Goal: Task Accomplishment & Management: Use online tool/utility

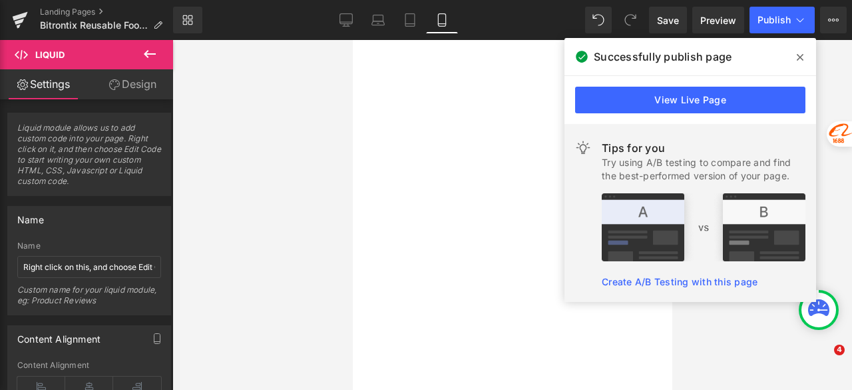
click at [804, 56] on span at bounding box center [800, 57] width 21 height 21
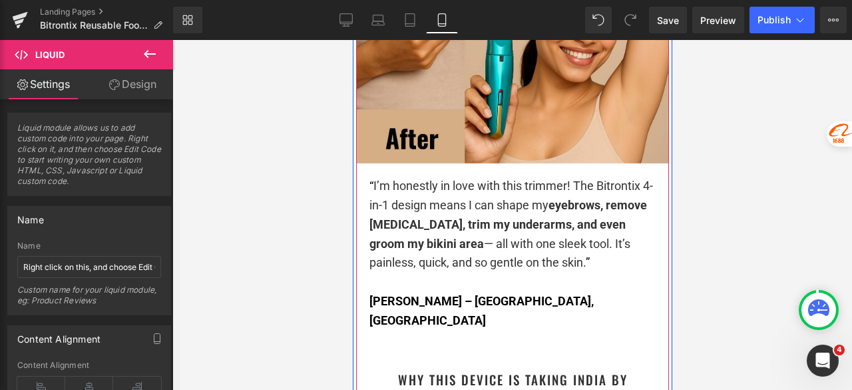
scroll to position [3037, 0]
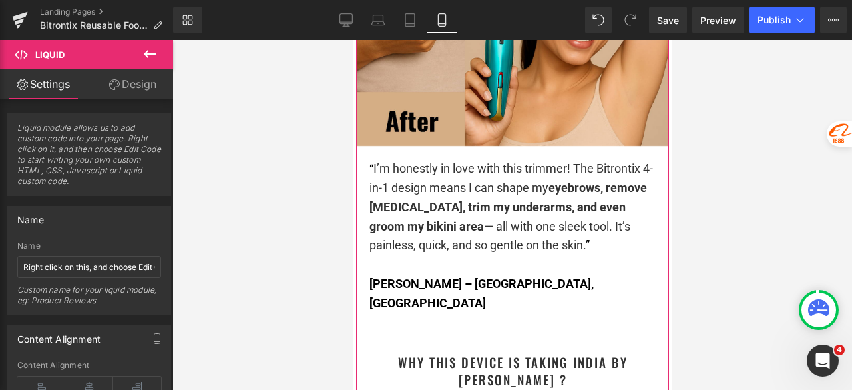
click at [461, 204] on strong "eyebrows, remove [MEDICAL_DATA], trim my underarms, and even groom my bikini ar…" at bounding box center [508, 206] width 278 height 53
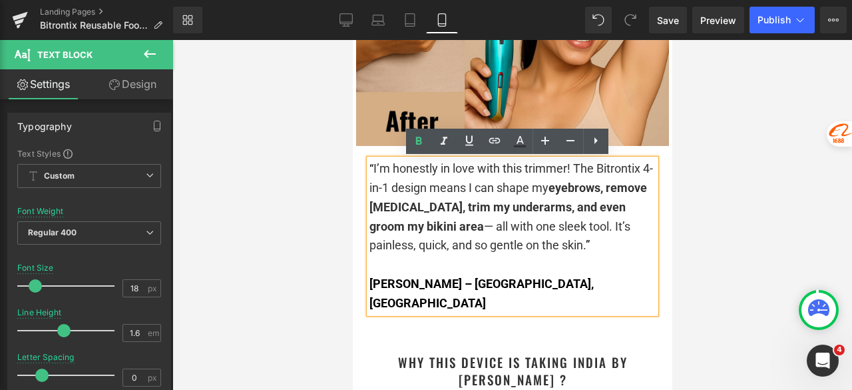
click at [764, 188] on div at bounding box center [512, 215] width 680 height 350
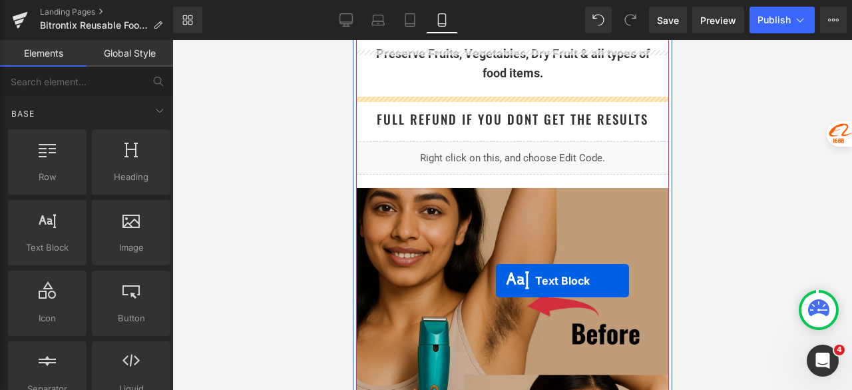
scroll to position [2571, 0]
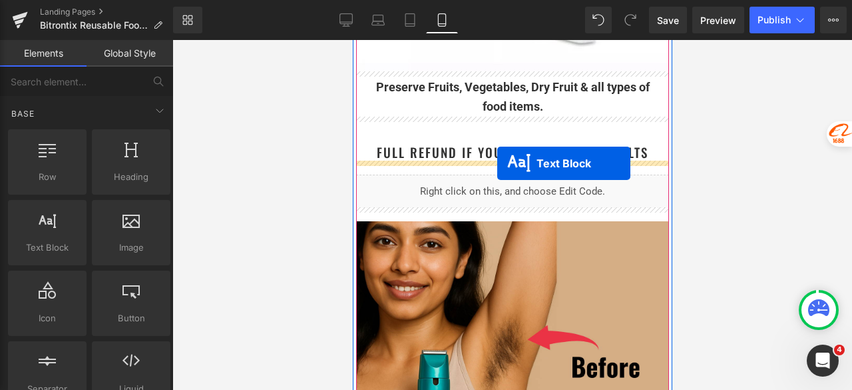
drag, startPoint x: 497, startPoint y: 216, endPoint x: 497, endPoint y: 163, distance: 53.3
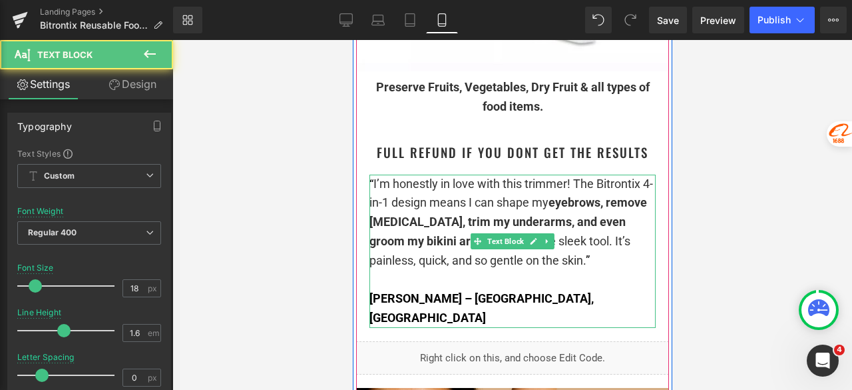
click at [426, 207] on span "I’m honestly in love with this trimmer! The Bitrontix 4-in-1 design means I can…" at bounding box center [511, 221] width 284 height 91
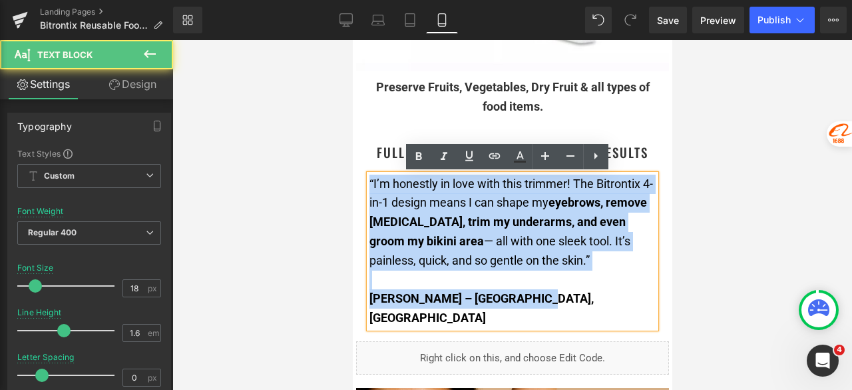
drag, startPoint x: 514, startPoint y: 291, endPoint x: 358, endPoint y: 174, distance: 195.5
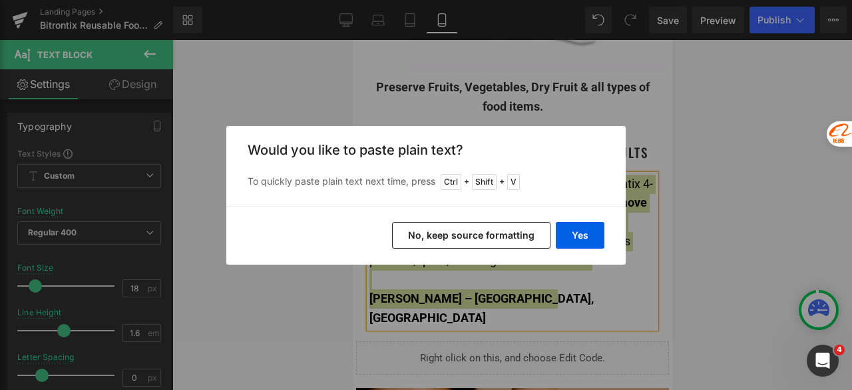
click at [467, 228] on button "No, keep source formatting" at bounding box center [471, 235] width 158 height 27
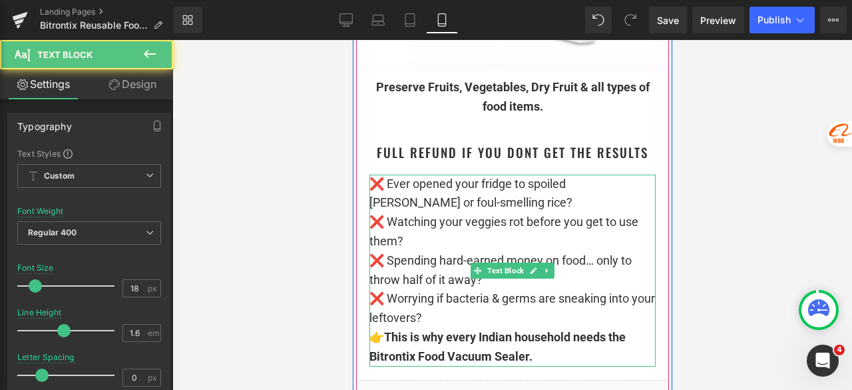
click at [453, 312] on p "❌ Ever opened your fridge to spoiled [PERSON_NAME] or foul-smelling rice? ❌ Wat…" at bounding box center [512, 250] width 286 height 153
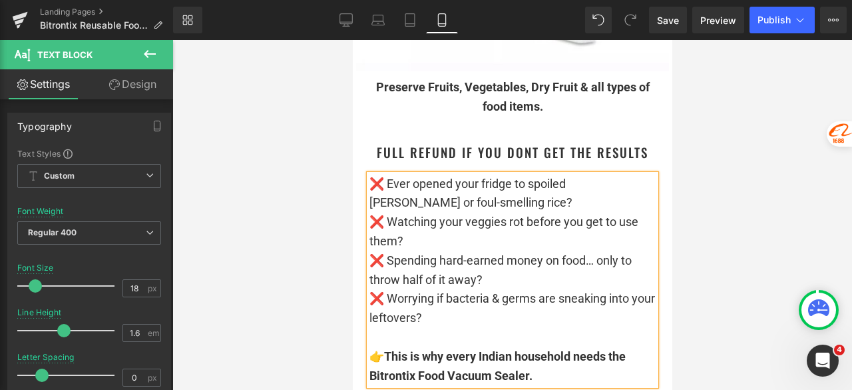
click at [759, 234] on div at bounding box center [512, 215] width 680 height 350
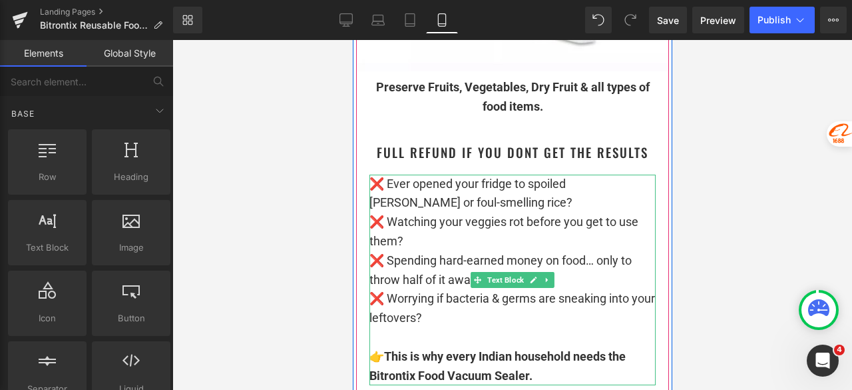
click at [470, 203] on p "❌ Ever opened your fridge to spoiled [PERSON_NAME] or foul-smelling rice? ❌ Wat…" at bounding box center [512, 250] width 286 height 153
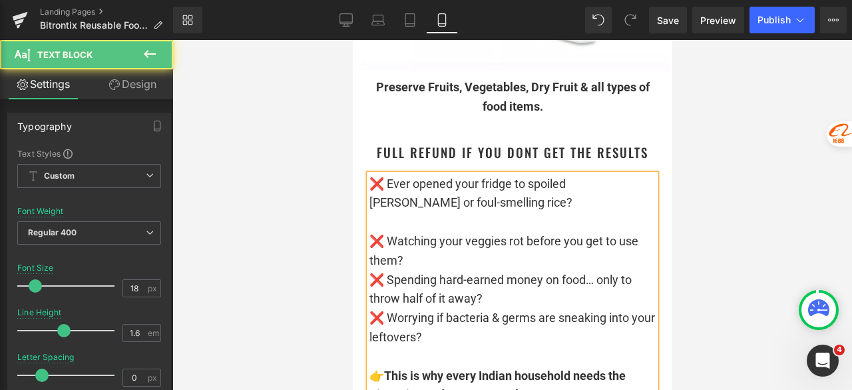
click at [458, 256] on p "❌ Watching your veggies rot before you get to use them? ❌ Spending hard-earned …" at bounding box center [512, 279] width 286 height 135
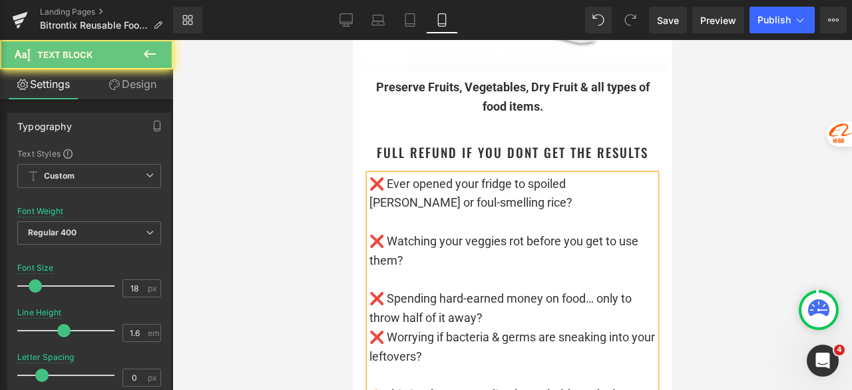
click at [515, 312] on p "❌ Spending hard-earned money on food… only to throw half of it away? ❌ Worrying…" at bounding box center [512, 318] width 286 height 96
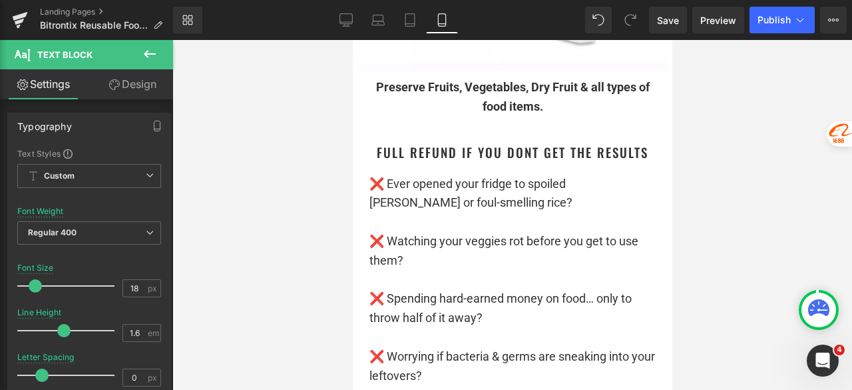
click at [772, 214] on div at bounding box center [512, 215] width 680 height 350
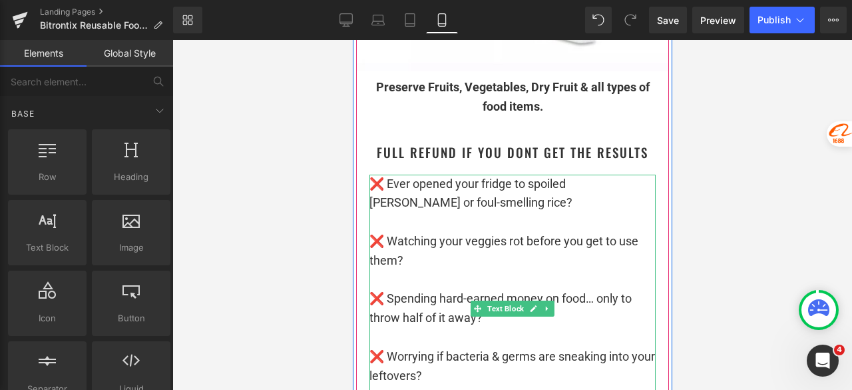
click at [424, 324] on p "❌ Spending hard-earned money on food… only to throw half of it away?" at bounding box center [512, 298] width 286 height 57
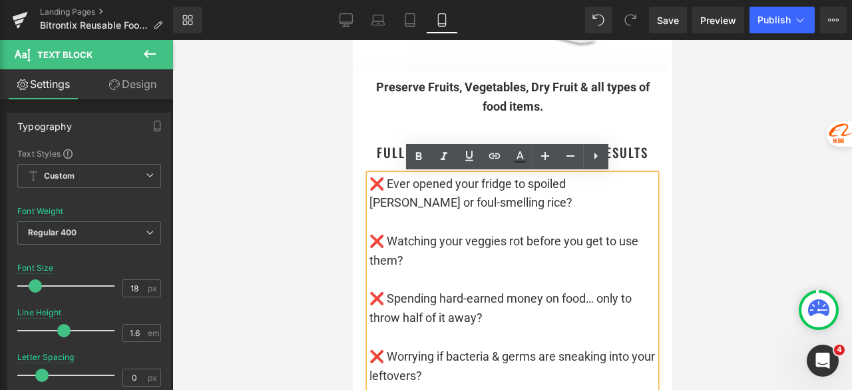
click at [465, 243] on p "❌ Watching your veggies rot before you get to use them?" at bounding box center [512, 240] width 286 height 57
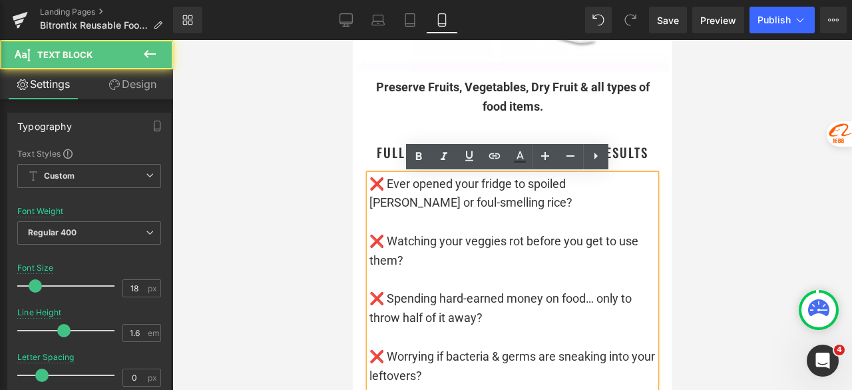
click at [461, 246] on p "❌ Watching your veggies rot before you get to use them?" at bounding box center [512, 240] width 286 height 57
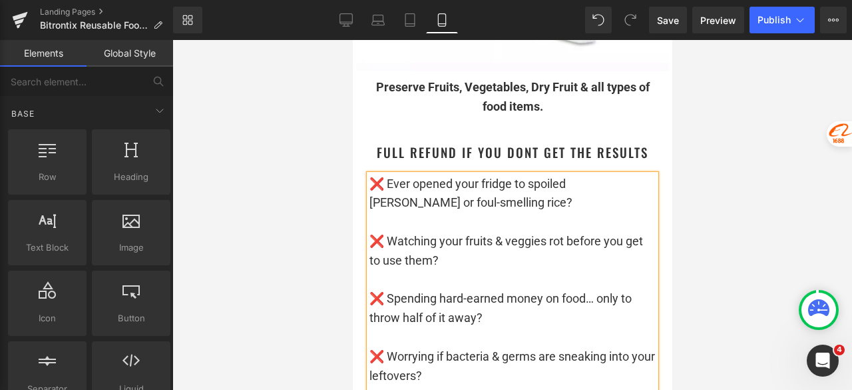
click at [730, 244] on div at bounding box center [512, 215] width 680 height 350
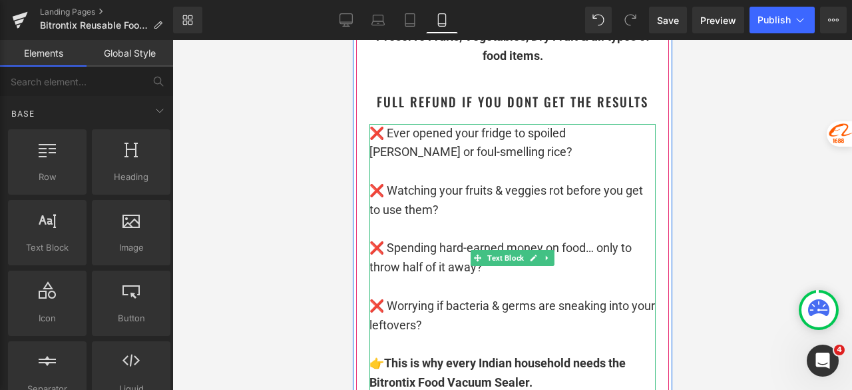
scroll to position [2637, 0]
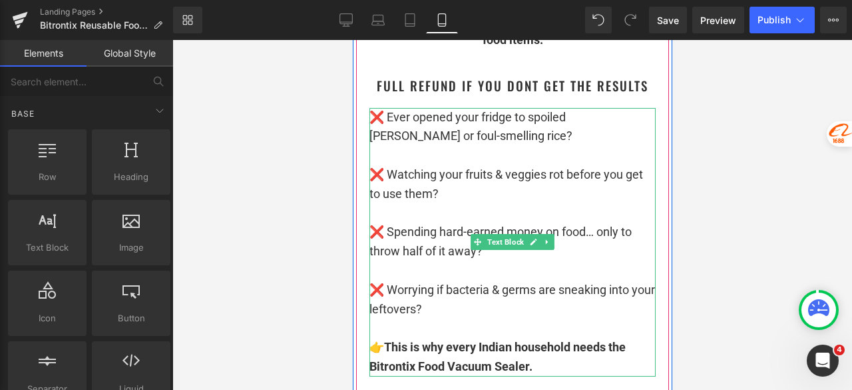
click at [592, 259] on p "❌ Spending hard-earned money on food… only to throw half of it away?" at bounding box center [512, 232] width 286 height 57
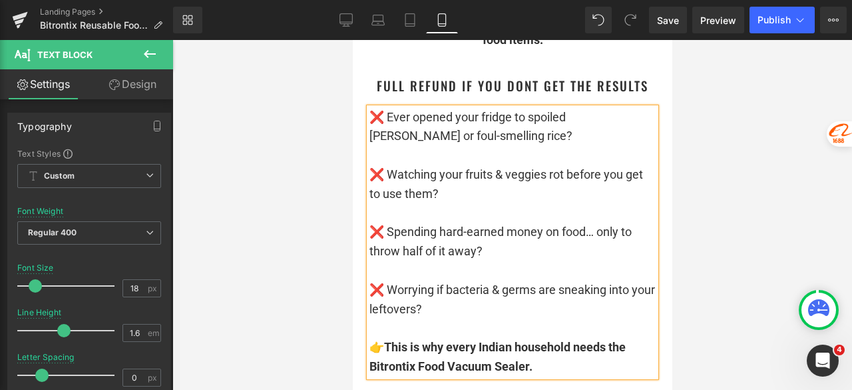
click at [721, 271] on div at bounding box center [512, 215] width 680 height 350
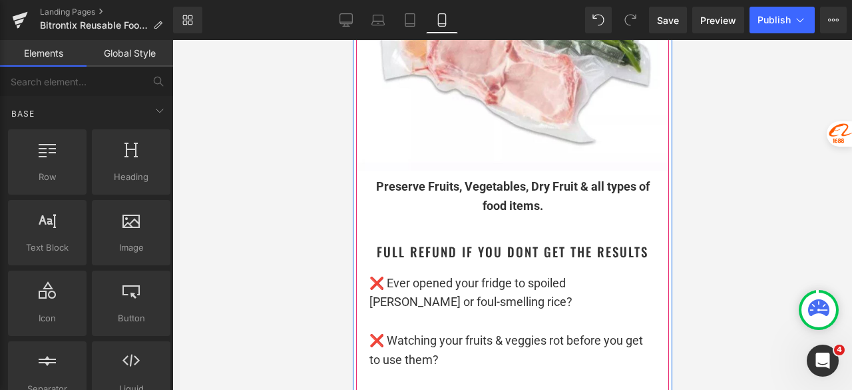
scroll to position [2504, 0]
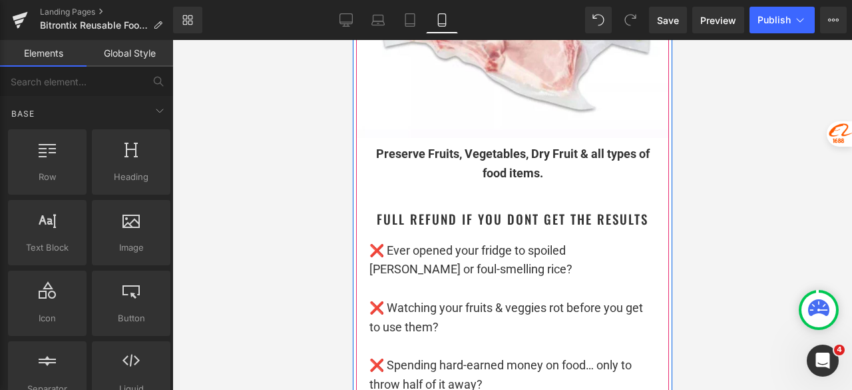
click at [518, 220] on div "Full Refund if you dont get the results Heading" at bounding box center [512, 219] width 300 height 18
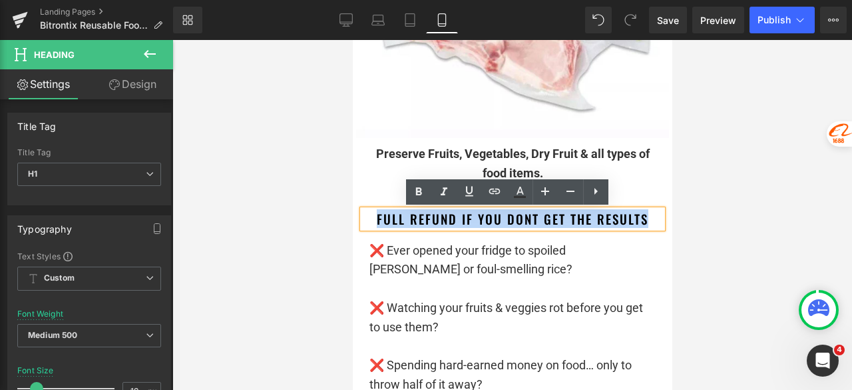
drag, startPoint x: 649, startPoint y: 219, endPoint x: 370, endPoint y: 223, distance: 279.1
click at [370, 223] on h1 "Full Refund if you dont get the results" at bounding box center [512, 219] width 300 height 18
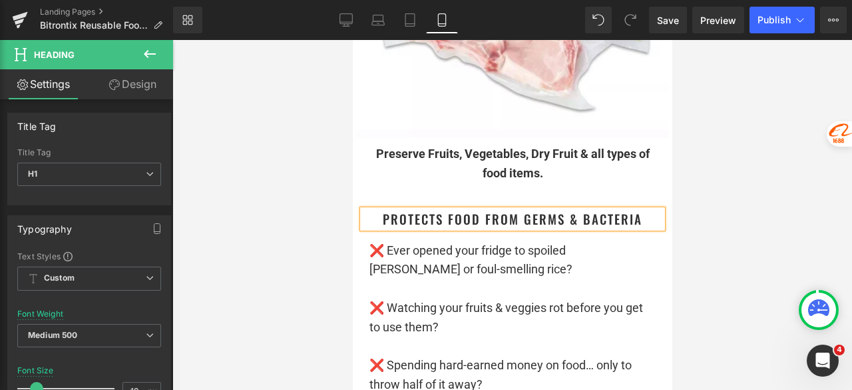
click at [782, 235] on div at bounding box center [512, 215] width 680 height 350
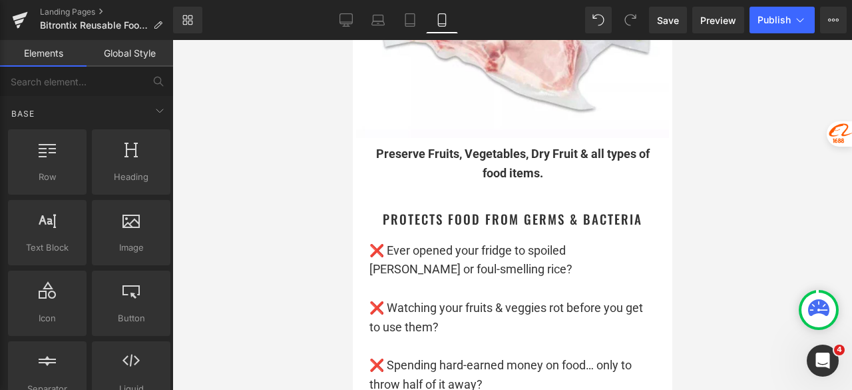
click at [724, 223] on div at bounding box center [512, 215] width 680 height 350
click at [723, 184] on div at bounding box center [512, 215] width 680 height 350
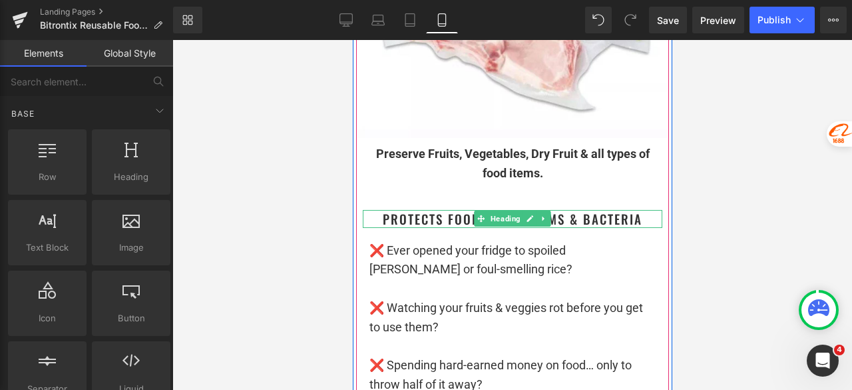
click at [636, 219] on h1 "protects food from germs & bacteria" at bounding box center [512, 219] width 300 height 18
click at [640, 220] on h1 "protects food from germs & bacteria" at bounding box center [512, 219] width 300 height 18
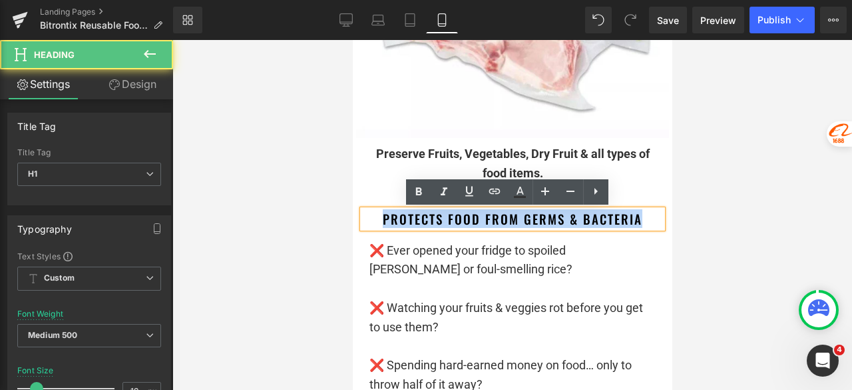
drag, startPoint x: 642, startPoint y: 218, endPoint x: 366, endPoint y: 221, distance: 275.7
click at [366, 221] on h1 "protects food from germs & bacteria" at bounding box center [512, 219] width 300 height 18
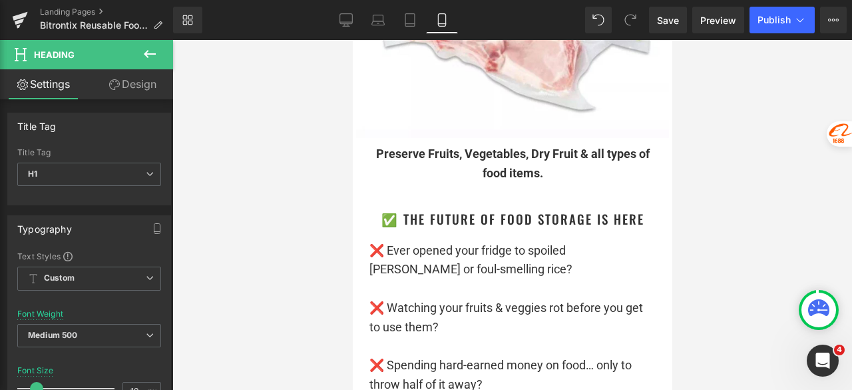
click at [751, 190] on div at bounding box center [512, 215] width 680 height 350
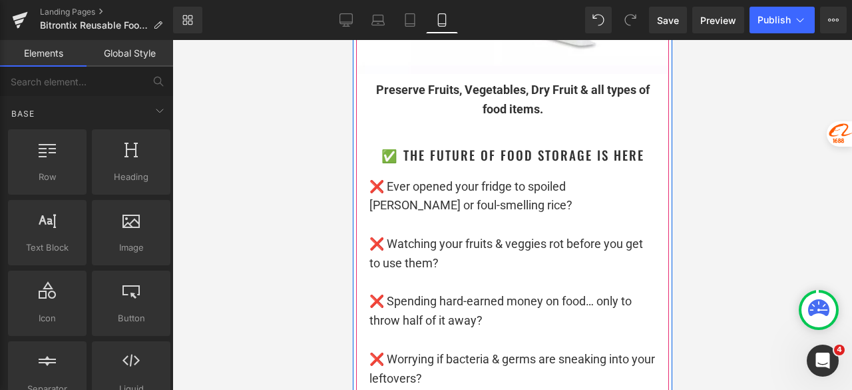
scroll to position [2571, 0]
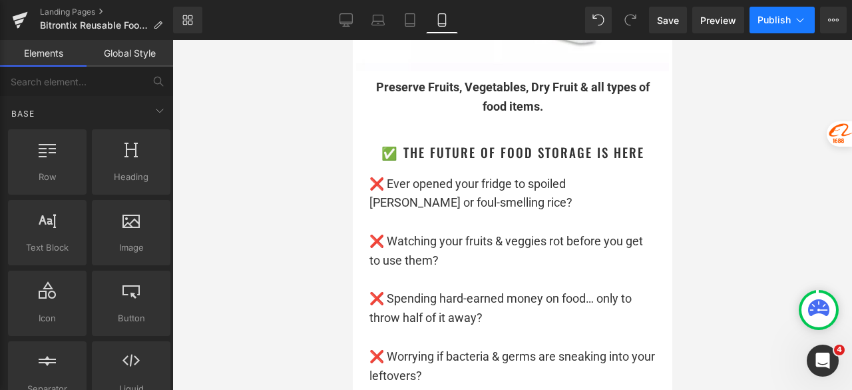
click at [773, 13] on button "Publish" at bounding box center [782, 20] width 65 height 27
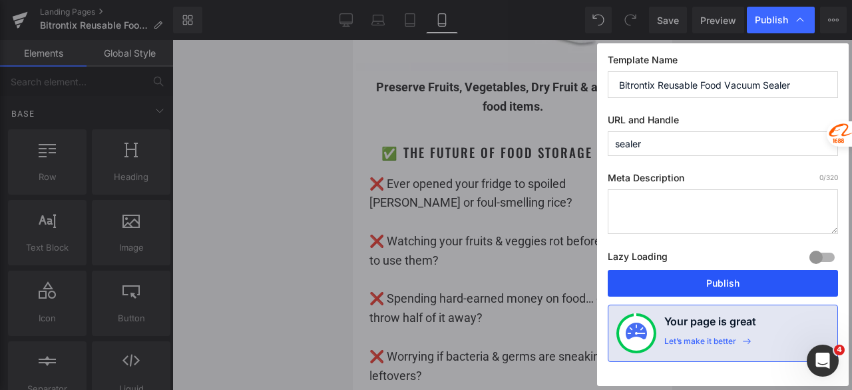
click at [692, 279] on button "Publish" at bounding box center [723, 283] width 230 height 27
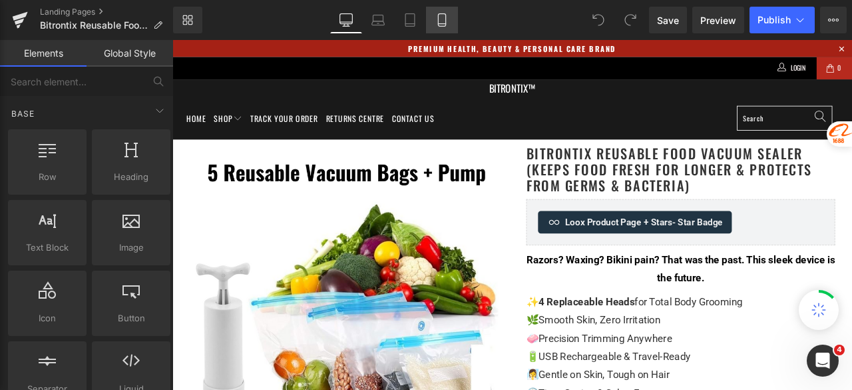
click at [442, 24] on icon at bounding box center [441, 24] width 7 height 0
click at [443, 21] on icon at bounding box center [442, 19] width 13 height 13
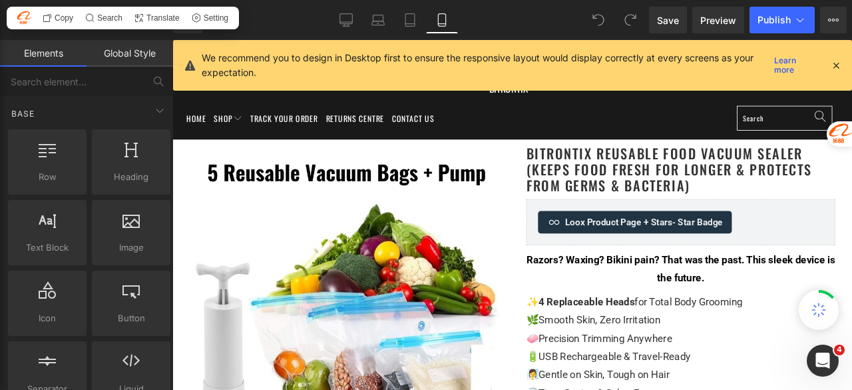
click at [443, 21] on icon at bounding box center [442, 19] width 13 height 13
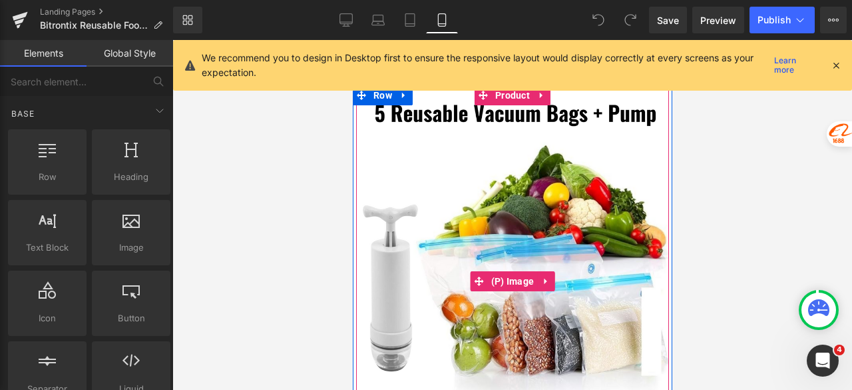
click at [837, 61] on icon at bounding box center [836, 65] width 12 height 12
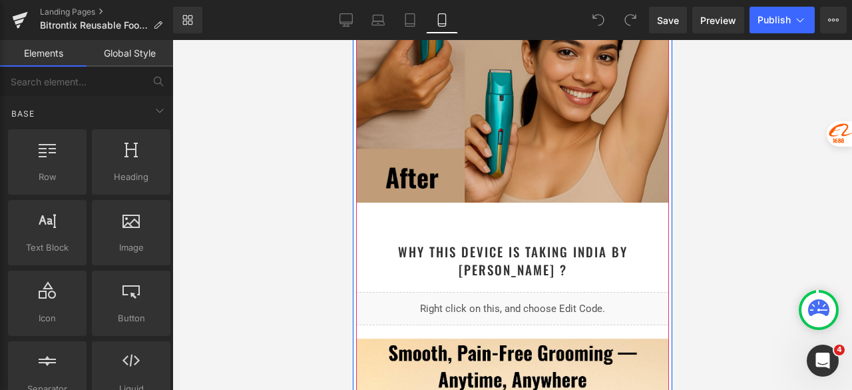
scroll to position [3263, 0]
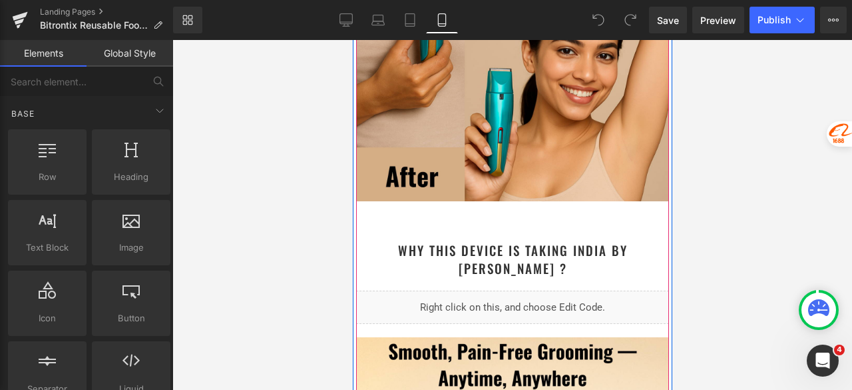
click at [649, 251] on h1 "Why This Device is Taking India By [PERSON_NAME] ?" at bounding box center [512, 258] width 300 height 35
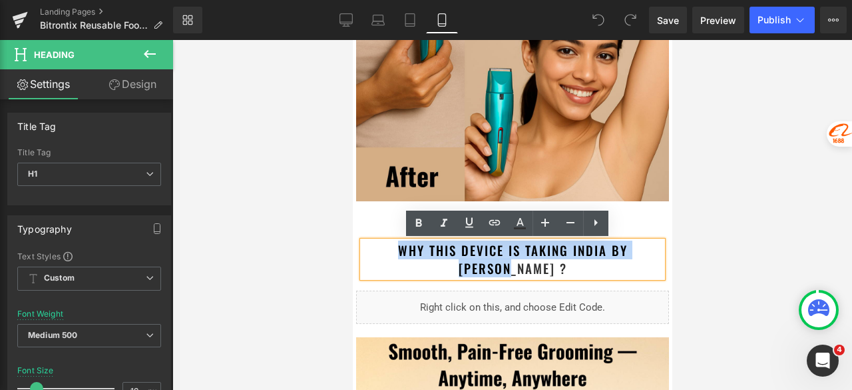
drag, startPoint x: 651, startPoint y: 251, endPoint x: 348, endPoint y: 254, distance: 303.0
paste div
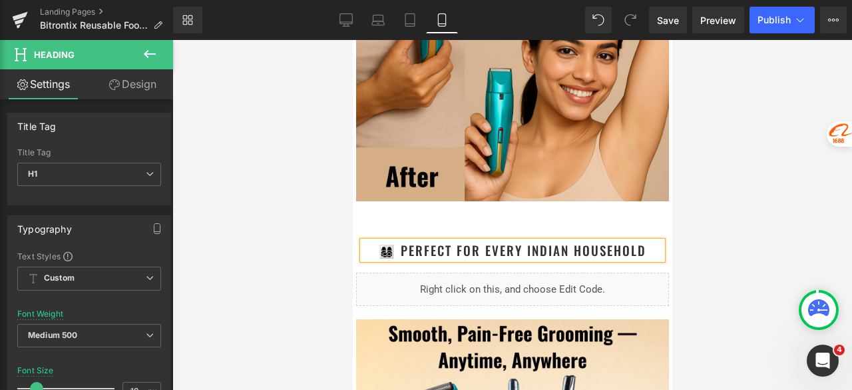
click at [735, 212] on div at bounding box center [512, 215] width 680 height 350
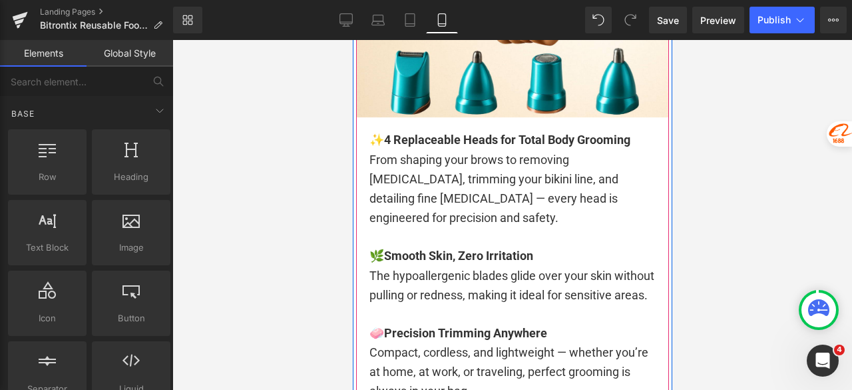
scroll to position [3862, 0]
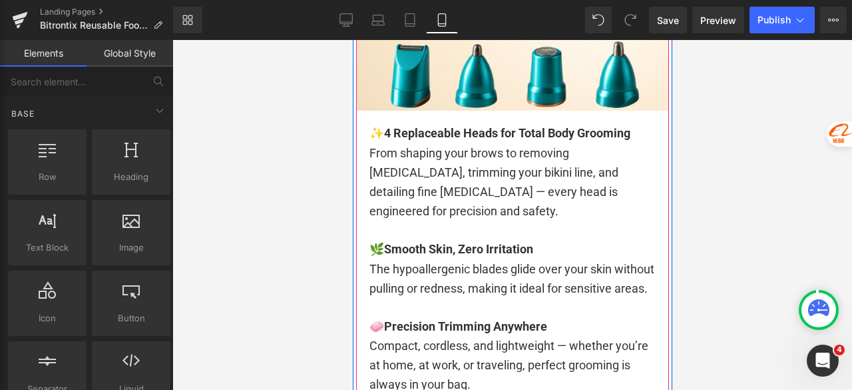
click at [473, 200] on div "From shaping your brows to removing [MEDICAL_DATA], trimming your bikini line, …" at bounding box center [512, 182] width 286 height 77
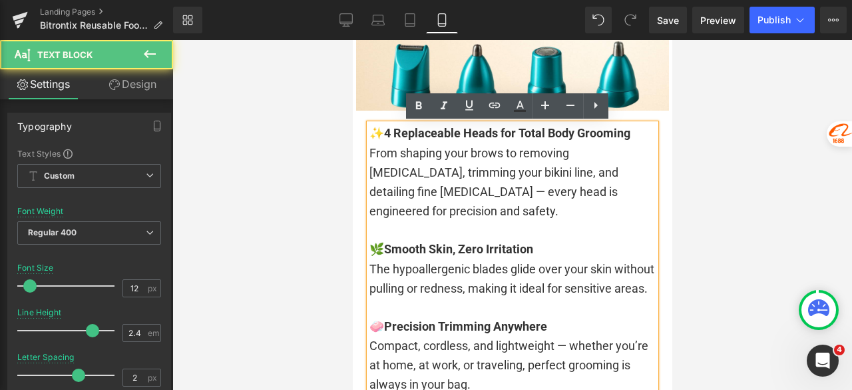
click at [486, 220] on div at bounding box center [512, 229] width 286 height 19
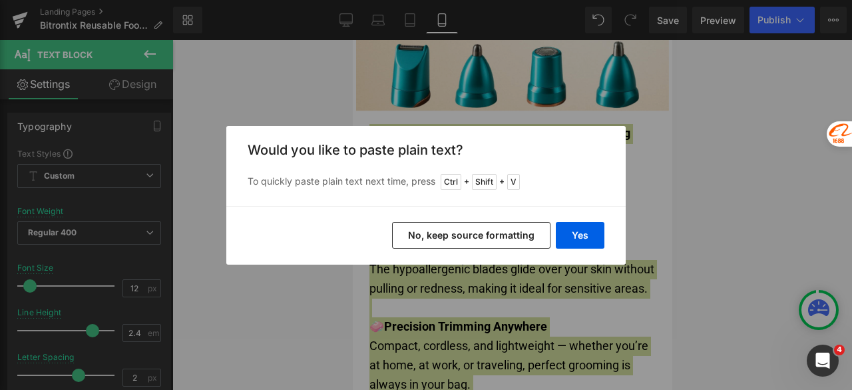
drag, startPoint x: 501, startPoint y: 227, endPoint x: 240, endPoint y: 173, distance: 265.9
click at [501, 227] on button "No, keep source formatting" at bounding box center [471, 235] width 158 height 27
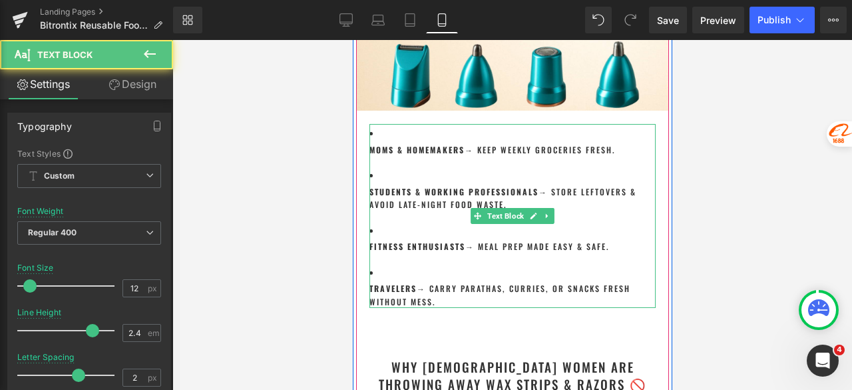
click at [382, 225] on li "Fitness Enthusiasts → Meal prep made easy & safe." at bounding box center [512, 237] width 286 height 32
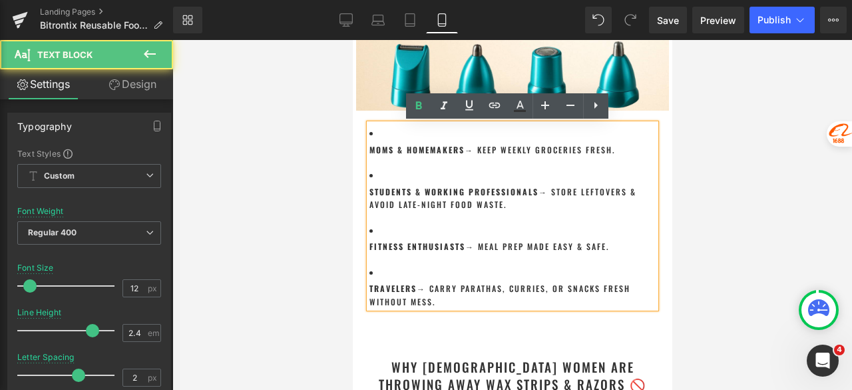
click at [383, 224] on li "Fitness Enthusiasts → Meal prep made easy & safe." at bounding box center [512, 237] width 286 height 32
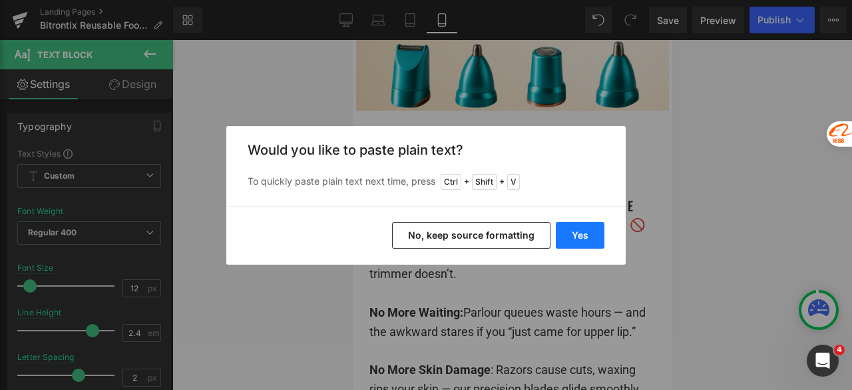
click at [581, 242] on button "Yes" at bounding box center [580, 235] width 49 height 27
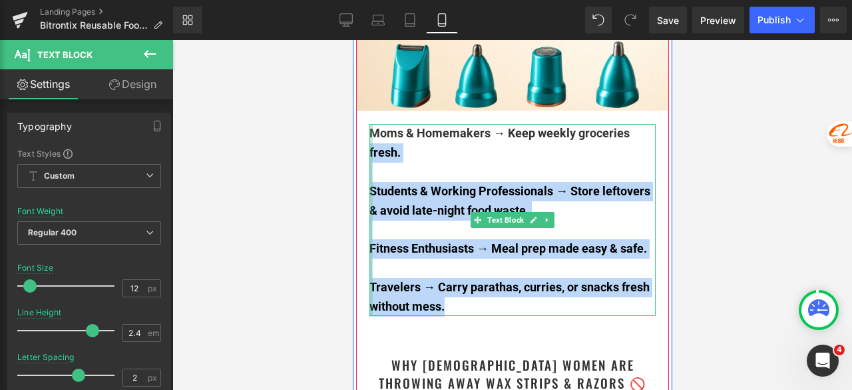
drag, startPoint x: 430, startPoint y: 288, endPoint x: 366, endPoint y: 144, distance: 158.0
click at [369, 144] on div "Moms & Homemakers → Keep weekly groceries fresh. Students & Working Professiona…" at bounding box center [512, 220] width 286 height 192
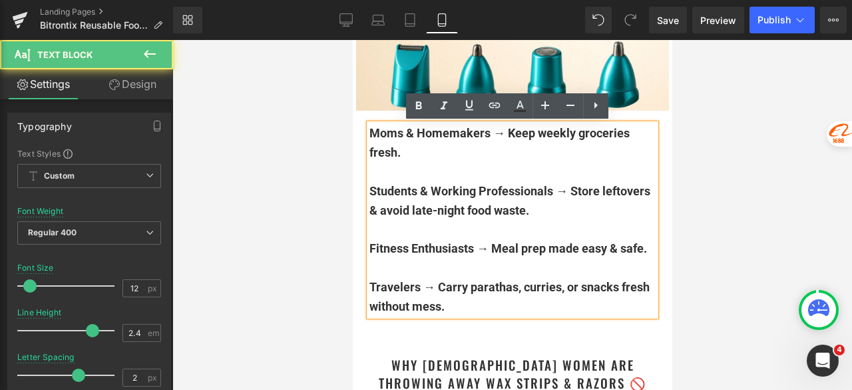
click at [374, 138] on b "Moms & Homemakers → Keep weekly groceries fresh." at bounding box center [499, 142] width 260 height 33
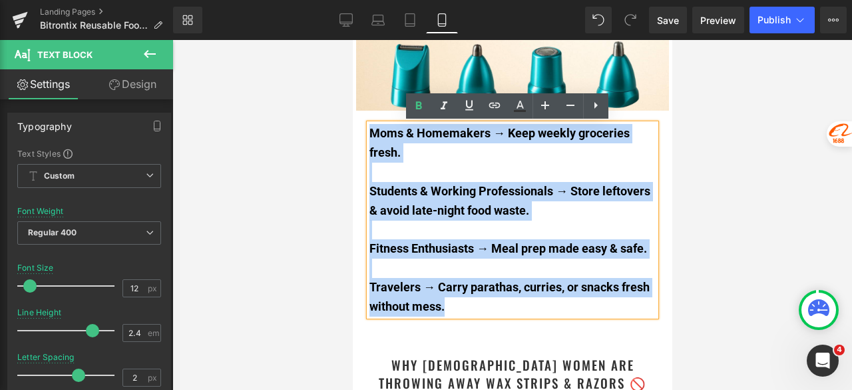
drag, startPoint x: 365, startPoint y: 132, endPoint x: 469, endPoint y: 310, distance: 206.8
click at [469, 310] on div "Moms & Homemakers → Keep weekly groceries fresh. Students & Working Professiona…" at bounding box center [512, 220] width 286 height 192
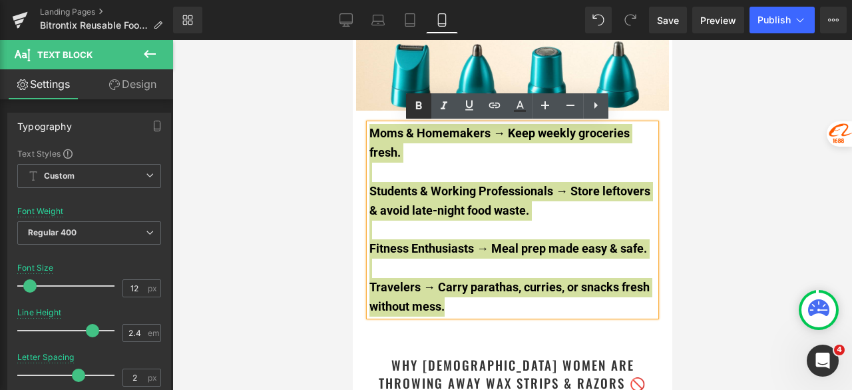
click at [418, 108] on icon at bounding box center [419, 106] width 16 height 16
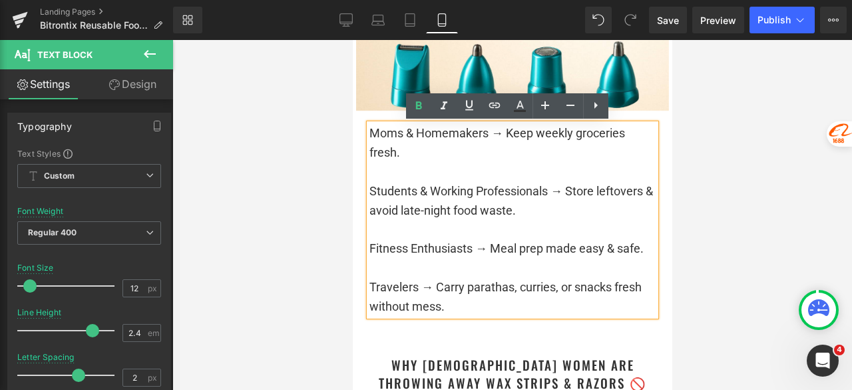
click at [484, 141] on div "Moms & Homemakers → Keep weekly groceries fresh. Students & Working Professiona…" at bounding box center [512, 220] width 286 height 192
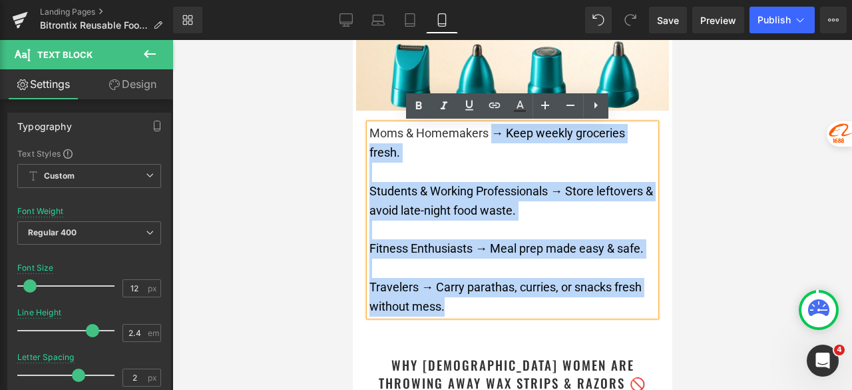
drag, startPoint x: 485, startPoint y: 133, endPoint x: 362, endPoint y: 137, distance: 123.9
click at [369, 137] on div "Moms & Homemakers → Keep weekly groceries fresh. Students & Working Professiona…" at bounding box center [512, 220] width 286 height 192
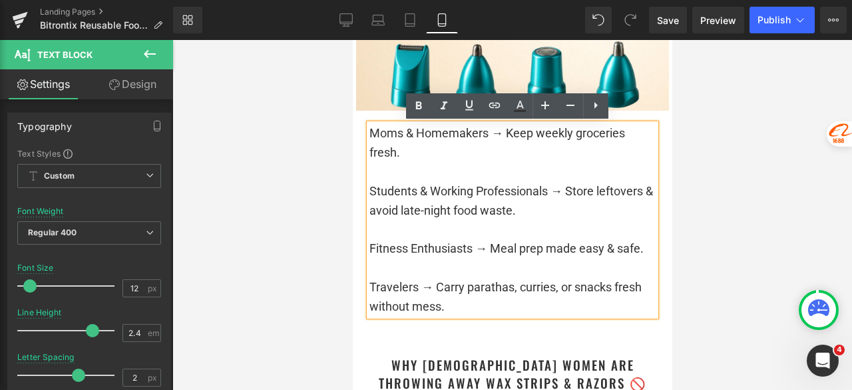
click at [378, 135] on div "Moms & Homemakers → Keep weekly groceries fresh. Students & Working Professiona…" at bounding box center [512, 220] width 286 height 192
drag, startPoint x: 483, startPoint y: 133, endPoint x: 364, endPoint y: 134, distance: 119.2
click at [369, 134] on div "Moms & Homemakers → Keep weekly groceries fresh. Students & Working Professiona…" at bounding box center [512, 220] width 286 height 192
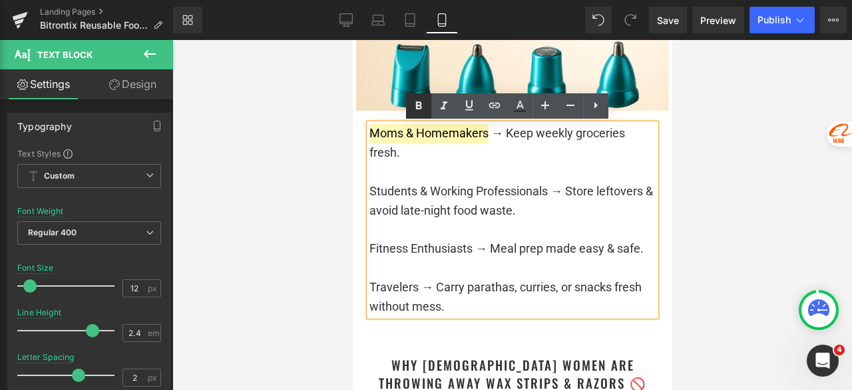
click at [420, 106] on icon at bounding box center [419, 106] width 6 height 8
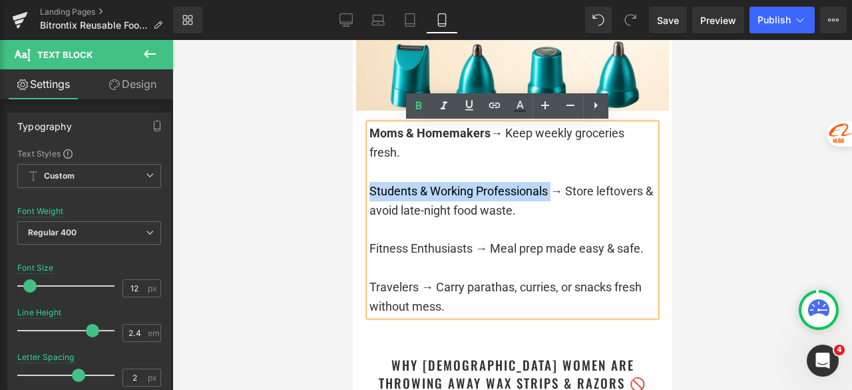
drag, startPoint x: 511, startPoint y: 191, endPoint x: 366, endPoint y: 192, distance: 145.2
click at [369, 192] on div "Students & Working Professionals → Store leftovers & avoid late-night food wast…" at bounding box center [512, 201] width 286 height 39
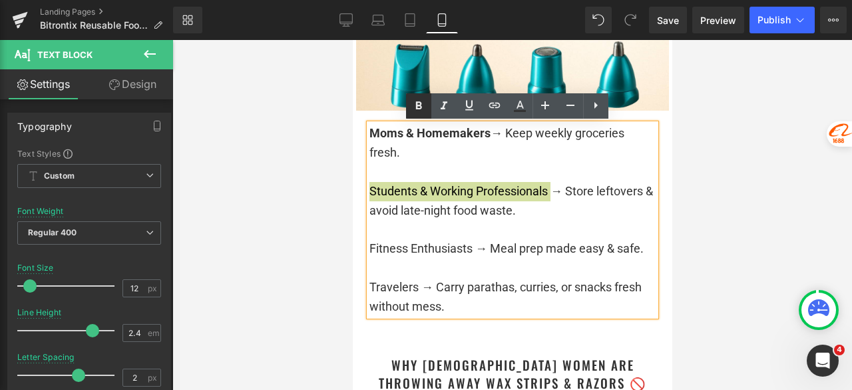
drag, startPoint x: 417, startPoint y: 99, endPoint x: 77, endPoint y: 98, distance: 340.3
click at [417, 99] on icon at bounding box center [419, 106] width 16 height 16
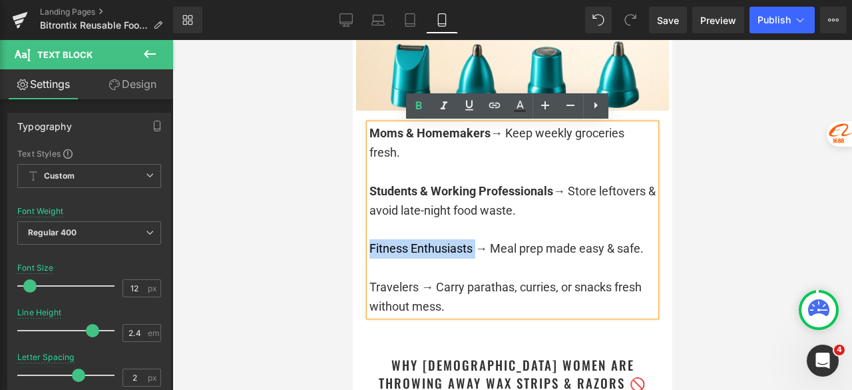
drag, startPoint x: 471, startPoint y: 250, endPoint x: 365, endPoint y: 247, distance: 106.6
click at [369, 247] on div "Fitness Enthusiasts → Meal prep made easy & safe." at bounding box center [512, 248] width 286 height 19
drag, startPoint x: 421, startPoint y: 110, endPoint x: 67, endPoint y: 133, distance: 354.3
click at [421, 110] on icon at bounding box center [419, 106] width 16 height 16
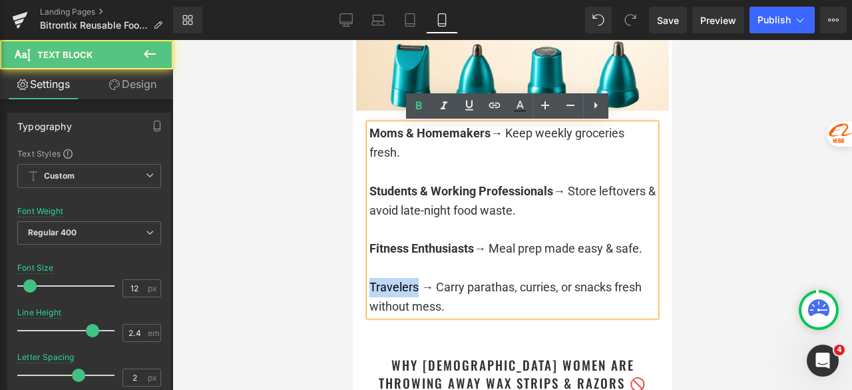
drag, startPoint x: 412, startPoint y: 286, endPoint x: 359, endPoint y: 285, distance: 52.6
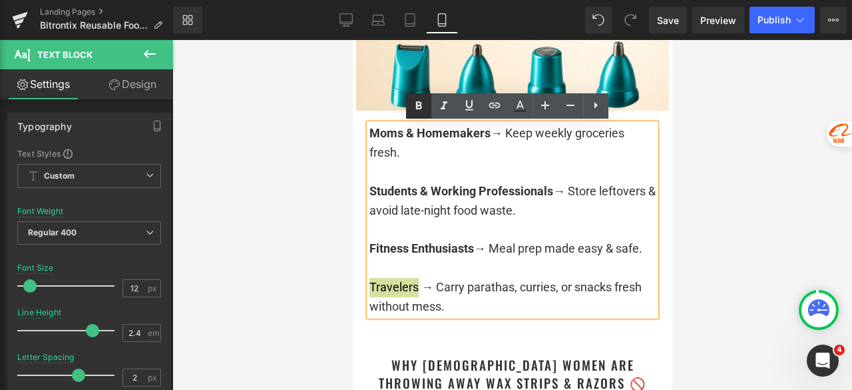
click at [417, 105] on icon at bounding box center [419, 106] width 6 height 8
click at [747, 220] on div at bounding box center [512, 215] width 680 height 350
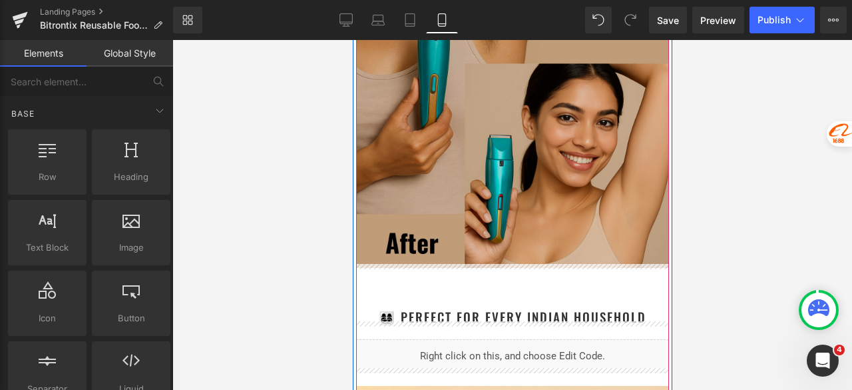
scroll to position [3197, 0]
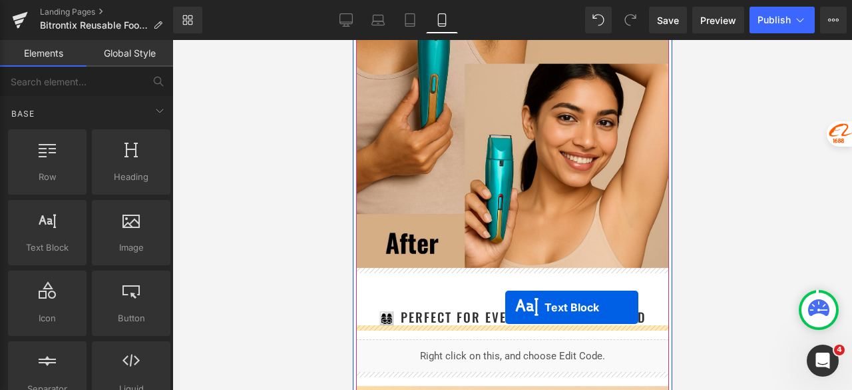
drag, startPoint x: 491, startPoint y: 220, endPoint x: 505, endPoint y: 307, distance: 87.6
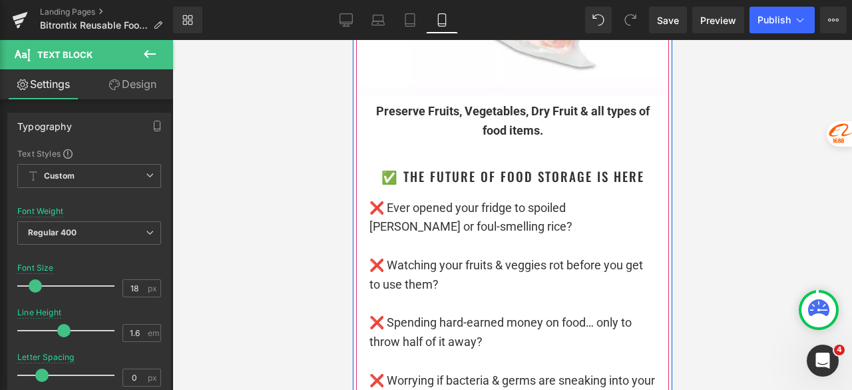
scroll to position [2531, 0]
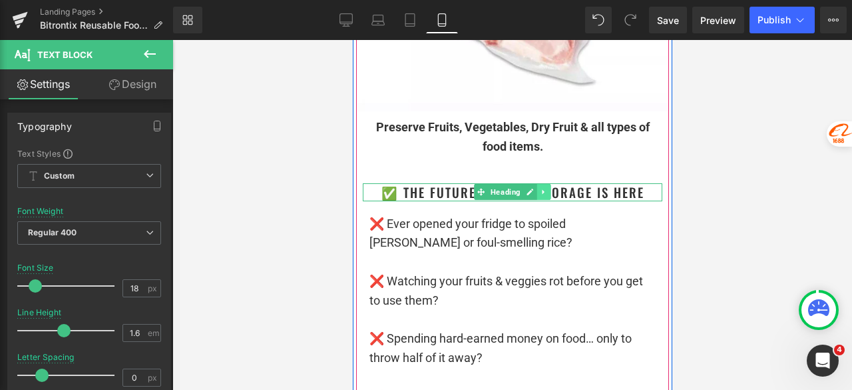
click at [537, 196] on link at bounding box center [544, 192] width 14 height 16
click at [533, 192] on icon at bounding box center [536, 191] width 7 height 7
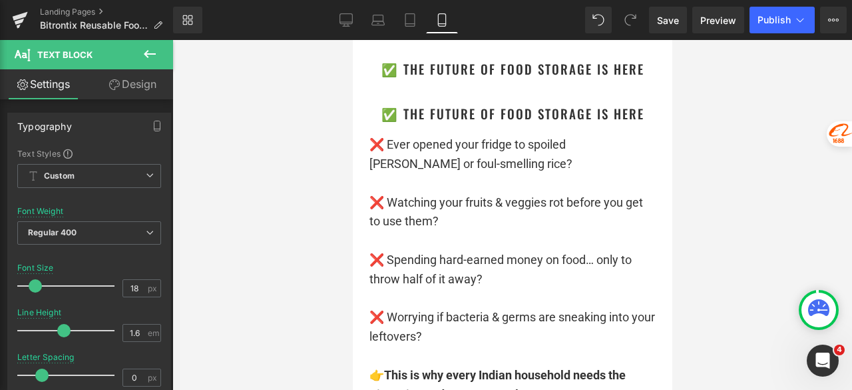
scroll to position [2664, 0]
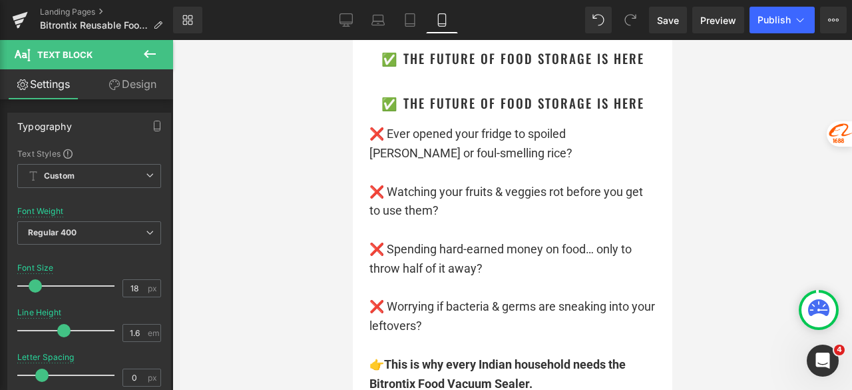
click at [719, 137] on div at bounding box center [512, 215] width 680 height 350
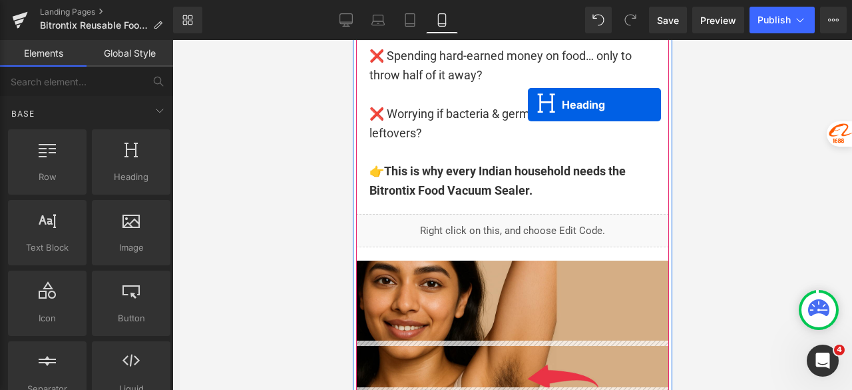
scroll to position [2931, 0]
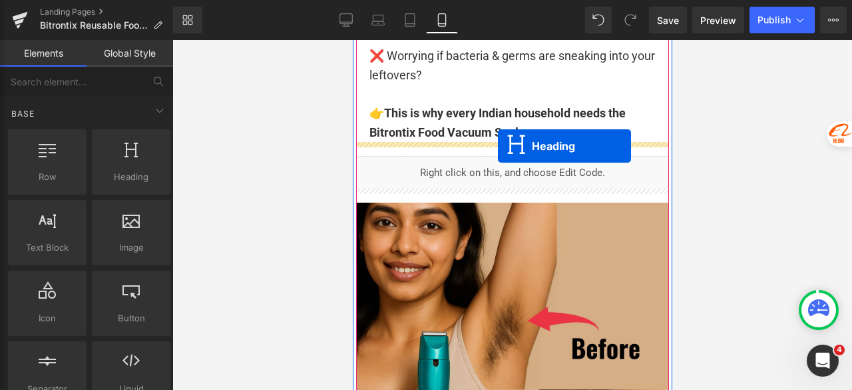
drag, startPoint x: 507, startPoint y: 105, endPoint x: 497, endPoint y: 146, distance: 42.5
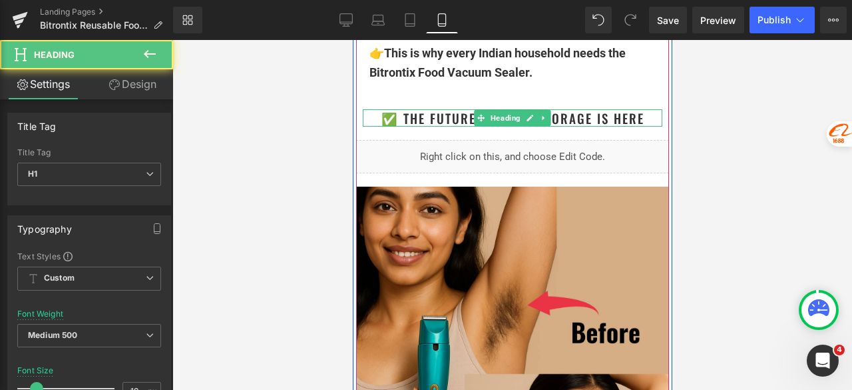
scroll to position [2871, 0]
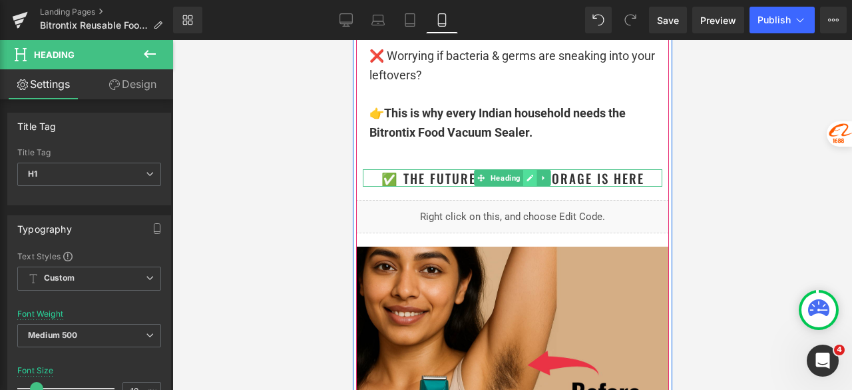
click at [527, 178] on icon at bounding box center [530, 177] width 7 height 7
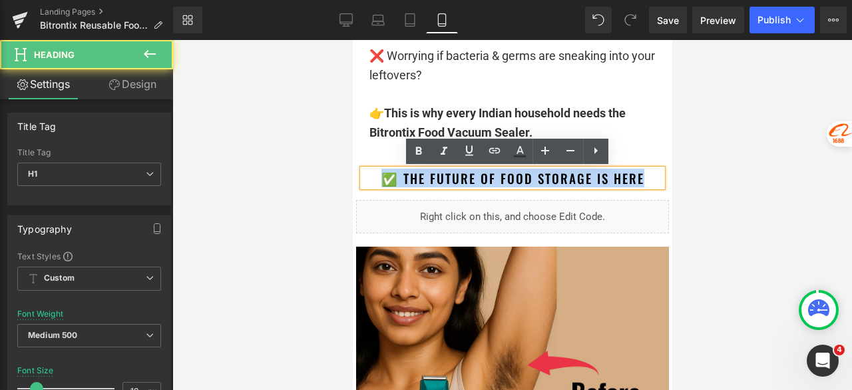
drag, startPoint x: 642, startPoint y: 179, endPoint x: 350, endPoint y: 183, distance: 291.7
paste div
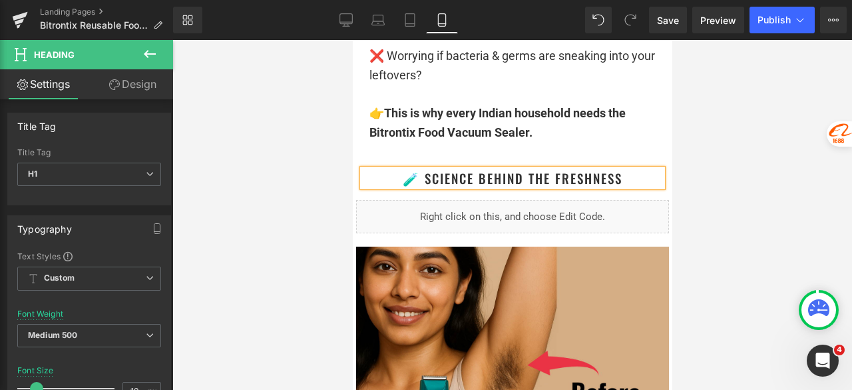
click at [734, 172] on div at bounding box center [512, 215] width 680 height 350
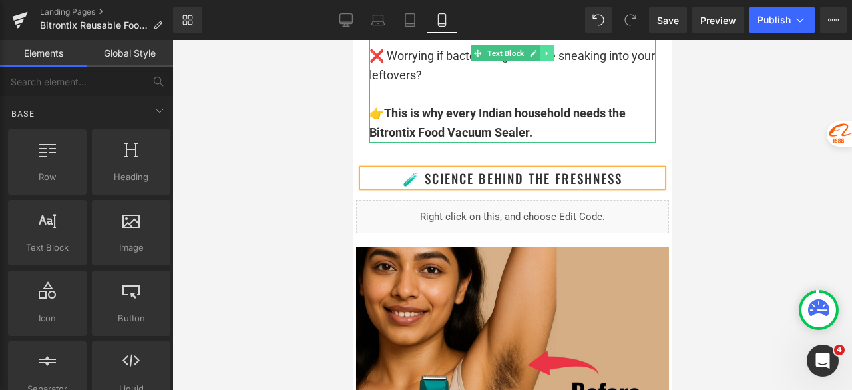
click at [545, 53] on icon at bounding box center [546, 53] width 2 height 5
click at [536, 53] on icon at bounding box center [539, 53] width 7 height 7
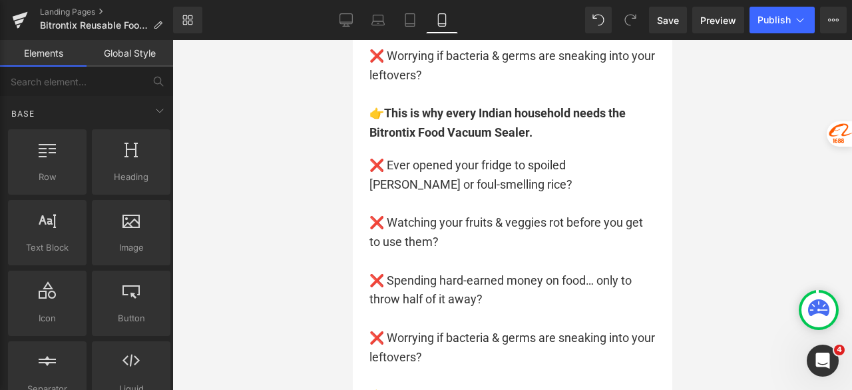
click at [798, 146] on div at bounding box center [512, 215] width 680 height 350
click at [535, 218] on p "❌ Watching your fruits & veggies rot before you get to use them?" at bounding box center [512, 222] width 286 height 57
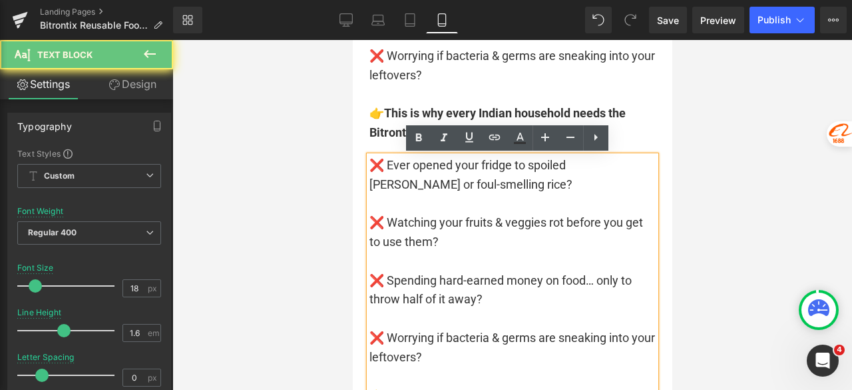
click at [535, 218] on p "❌ Watching your fruits & veggies rot before you get to use them?" at bounding box center [512, 222] width 286 height 57
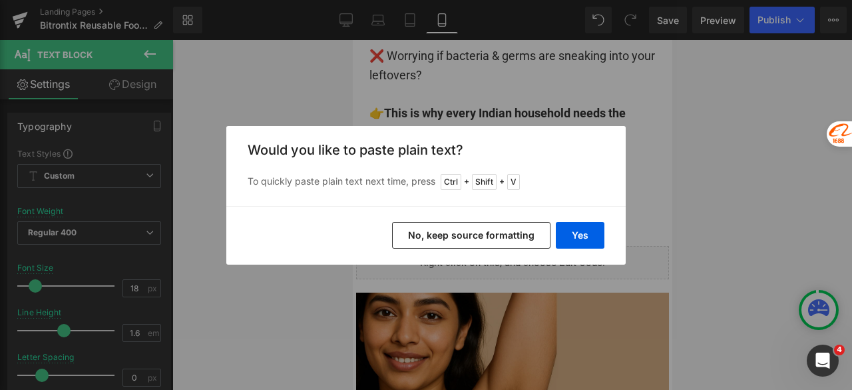
drag, startPoint x: 505, startPoint y: 242, endPoint x: 180, endPoint y: 174, distance: 332.0
click at [505, 242] on button "No, keep source formatting" at bounding box center [471, 235] width 158 height 27
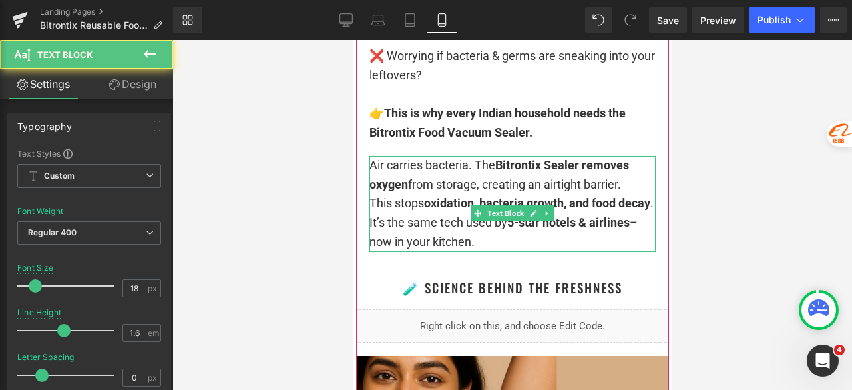
click at [372, 168] on div "Air carries bacteria. The Bitrontix Sealer removes oxygen from storage, creatin…" at bounding box center [512, 204] width 286 height 96
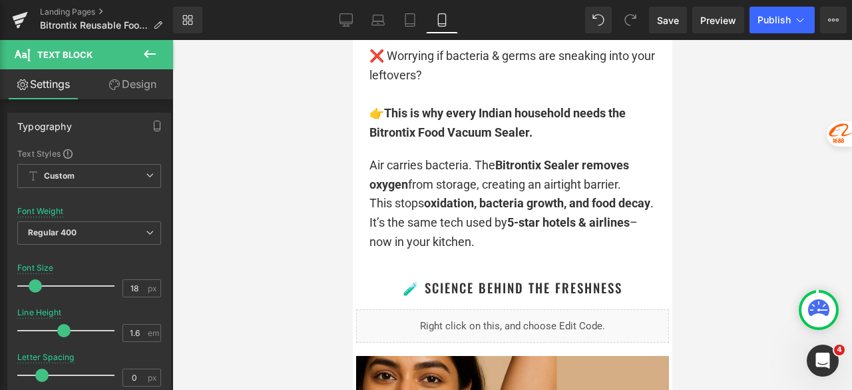
click at [728, 194] on div at bounding box center [512, 215] width 680 height 350
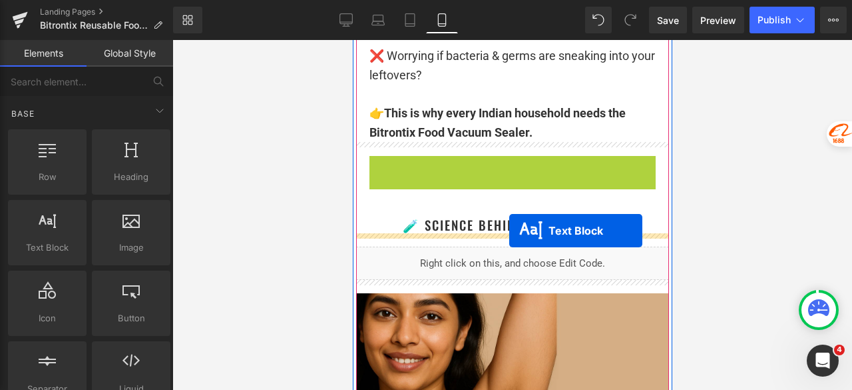
drag, startPoint x: 490, startPoint y: 213, endPoint x: 509, endPoint y: 230, distance: 25.0
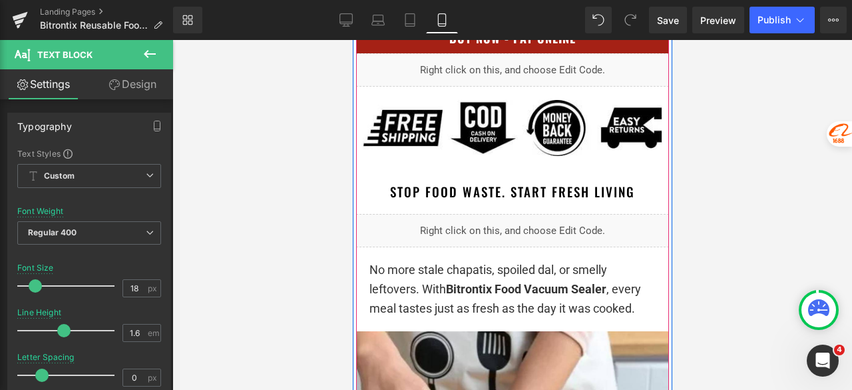
scroll to position [999, 0]
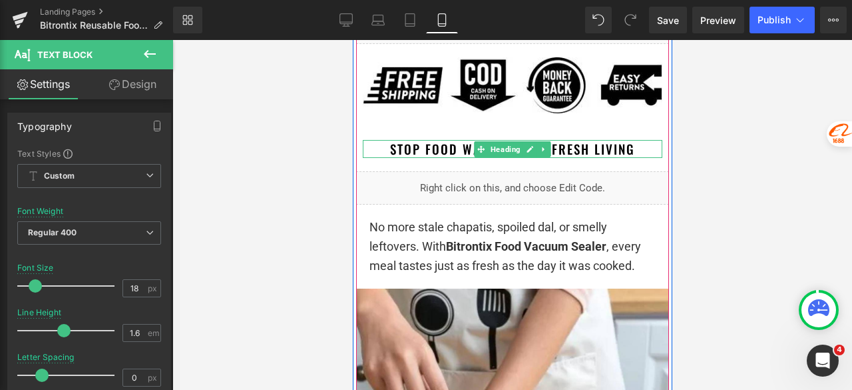
click at [637, 150] on h1 "Stop Food Waste. Start Fresh Living" at bounding box center [512, 149] width 300 height 18
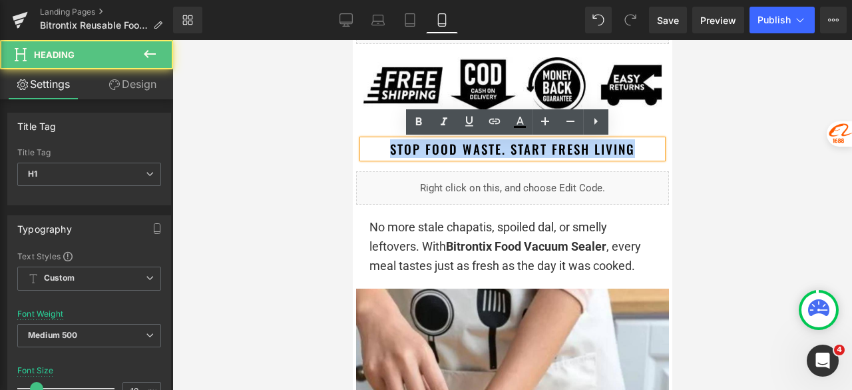
drag, startPoint x: 637, startPoint y: 150, endPoint x: 385, endPoint y: 154, distance: 252.4
click at [385, 154] on h1 "Stop Food Waste. Start Fresh Living" at bounding box center [512, 149] width 300 height 18
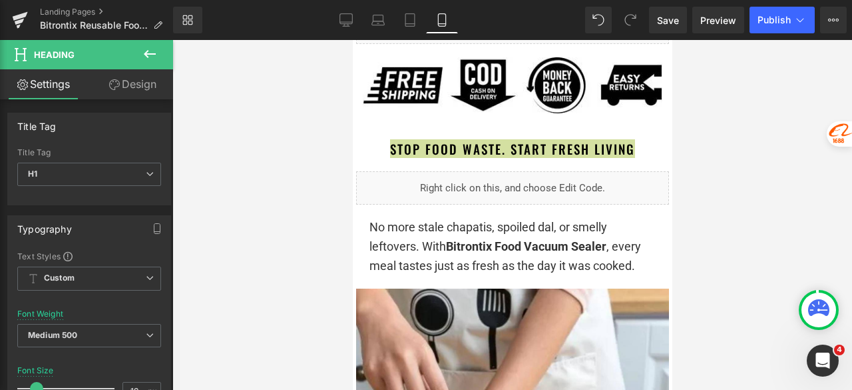
click at [694, 139] on div at bounding box center [512, 215] width 680 height 350
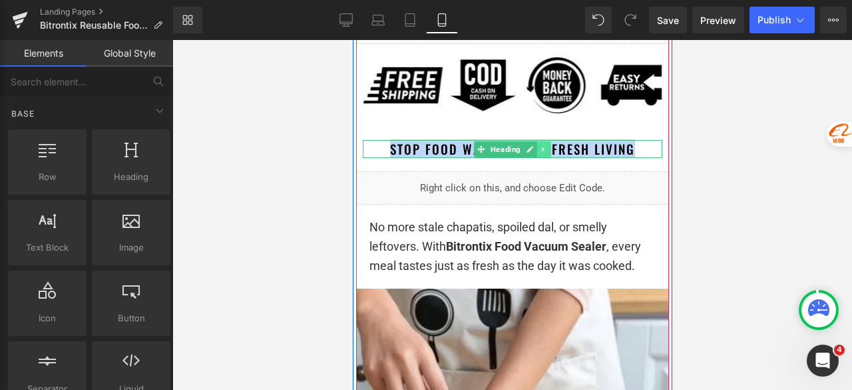
click at [539, 153] on link at bounding box center [544, 149] width 14 height 16
click at [535, 149] on link at bounding box center [536, 149] width 14 height 16
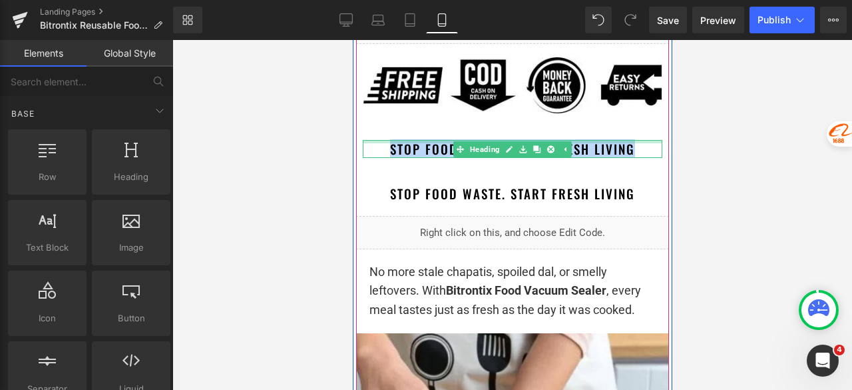
click at [635, 142] on div at bounding box center [512, 141] width 300 height 3
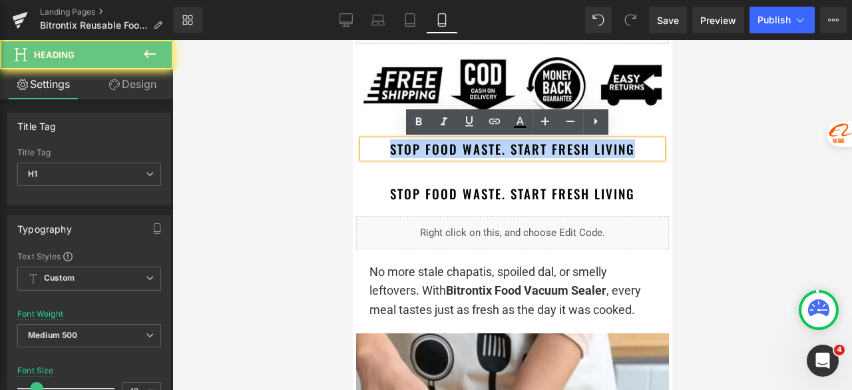
click at [650, 151] on h1 "Stop Food Waste. Start Fresh Living" at bounding box center [512, 149] width 300 height 18
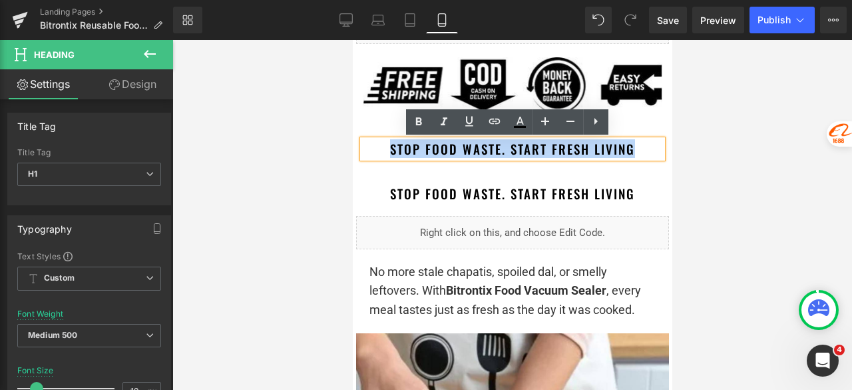
drag, startPoint x: 641, startPoint y: 153, endPoint x: 380, endPoint y: 150, distance: 261.1
click at [380, 150] on h1 "Stop Food Waste. Start Fresh Living" at bounding box center [512, 149] width 300 height 18
paste div
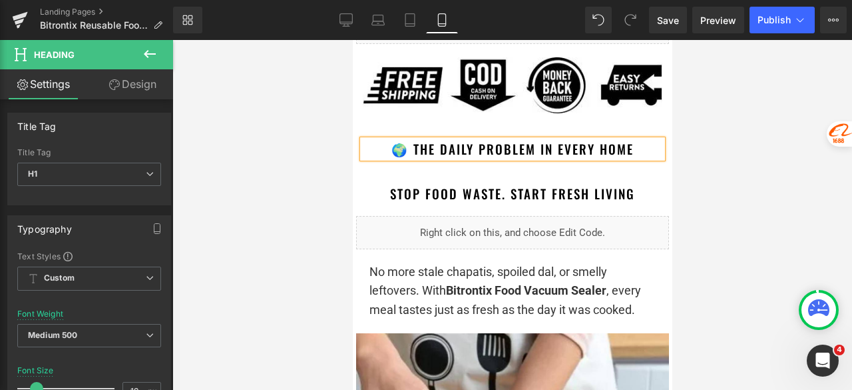
click at [731, 137] on div at bounding box center [512, 215] width 680 height 350
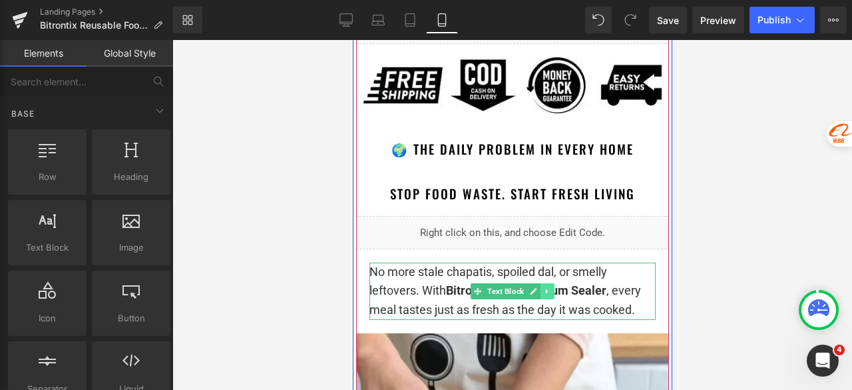
click at [543, 292] on icon at bounding box center [546, 291] width 7 height 8
click at [536, 290] on icon at bounding box center [539, 290] width 7 height 7
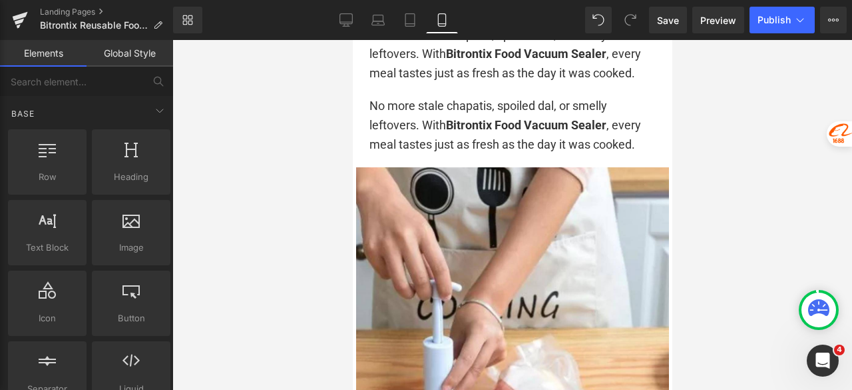
scroll to position [1239, 0]
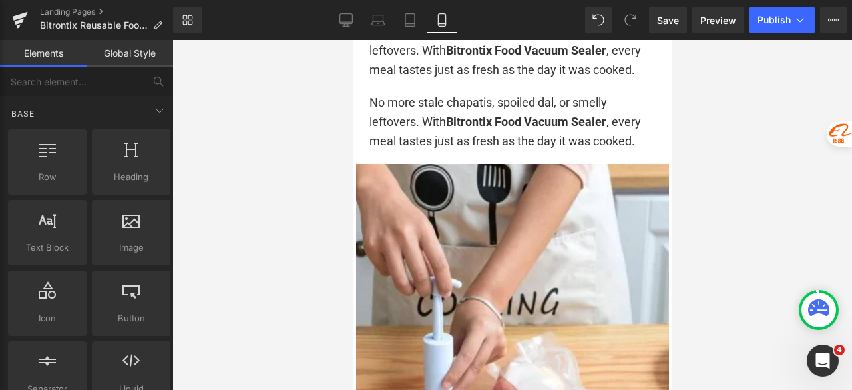
click at [713, 134] on div at bounding box center [512, 215] width 680 height 350
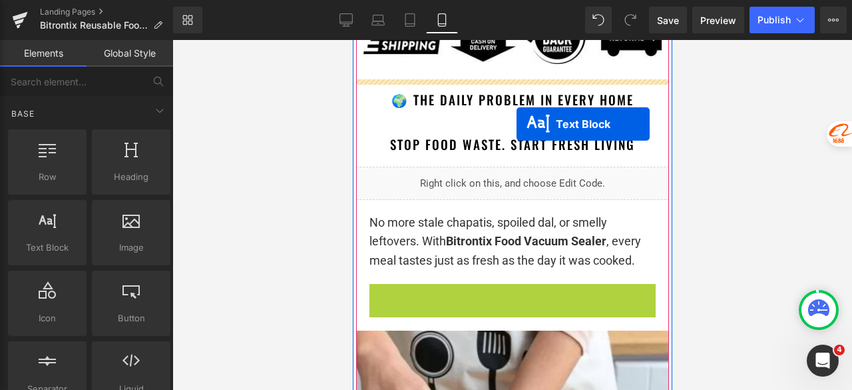
scroll to position [1039, 0]
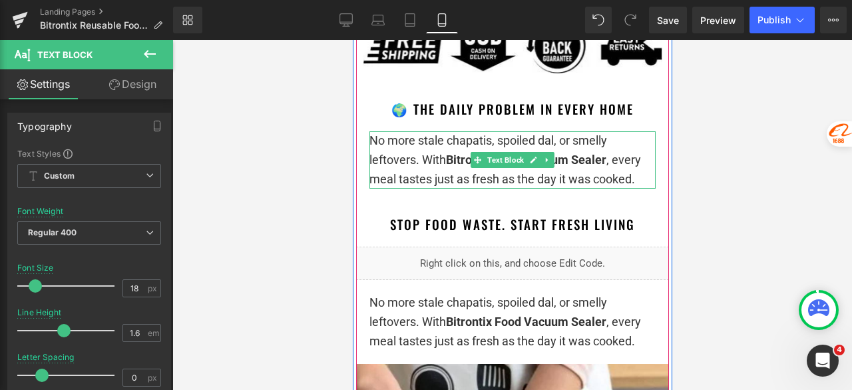
click at [422, 166] on p "No more stale chapatis, spoiled dal, or smelly leftovers. With Bitrontix Food V…" at bounding box center [512, 159] width 286 height 57
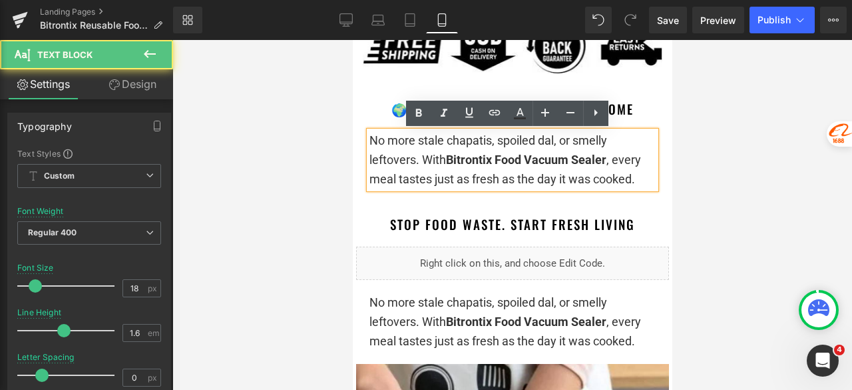
click at [421, 166] on p "No more stale chapatis, spoiled dal, or smelly leftovers. With Bitrontix Food V…" at bounding box center [512, 159] width 286 height 57
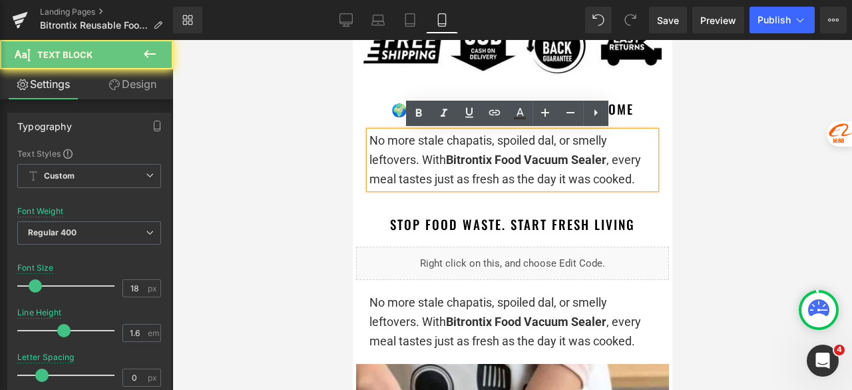
click at [429, 166] on p "No more stale chapatis, spoiled dal, or smelly leftovers. With Bitrontix Food V…" at bounding box center [512, 159] width 286 height 57
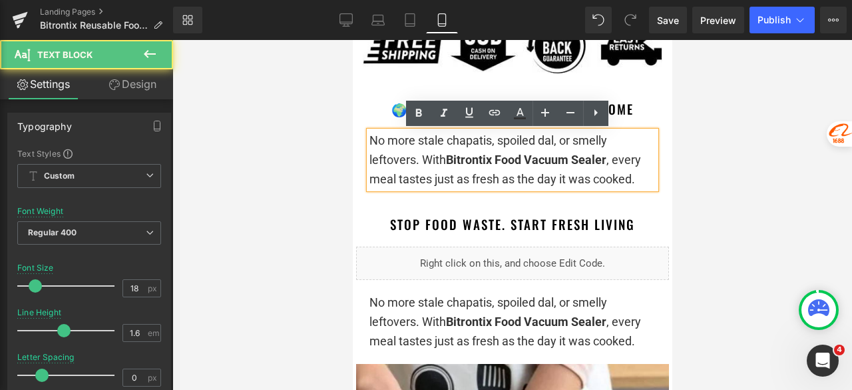
click at [428, 162] on p "No more stale chapatis, spoiled dal, or smelly leftovers. With Bitrontix Food V…" at bounding box center [512, 159] width 286 height 57
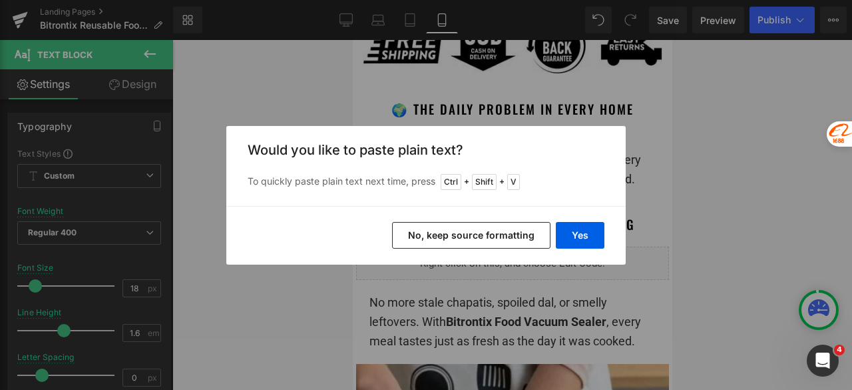
click at [507, 234] on button "No, keep source formatting" at bounding box center [471, 235] width 158 height 27
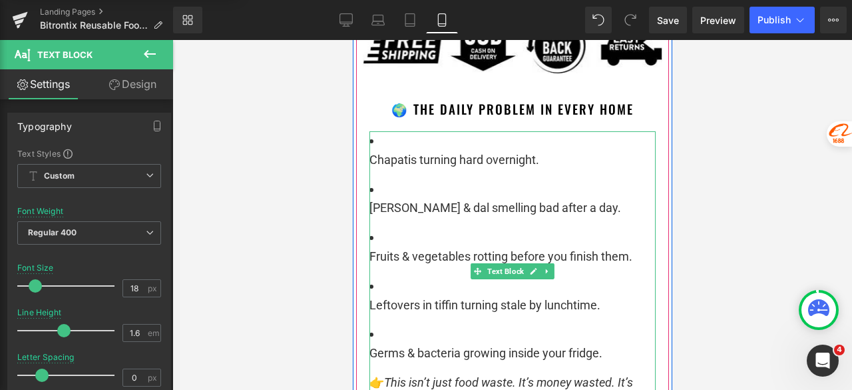
click at [457, 194] on li "Curry & dal smelling bad after a day." at bounding box center [512, 199] width 286 height 39
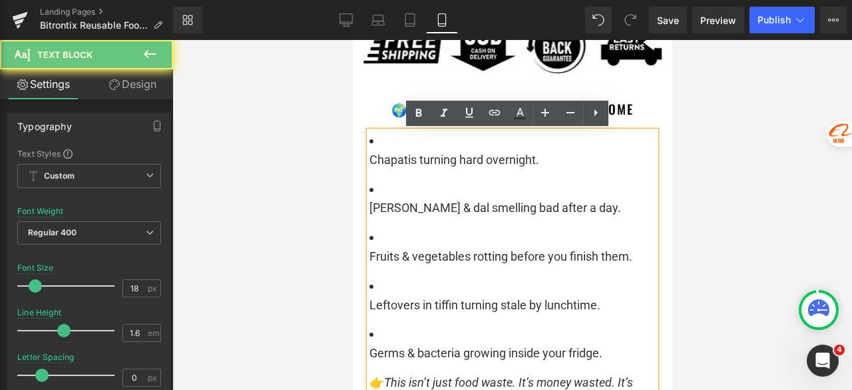
click at [459, 192] on li "Curry & dal smelling bad after a day." at bounding box center [512, 199] width 286 height 39
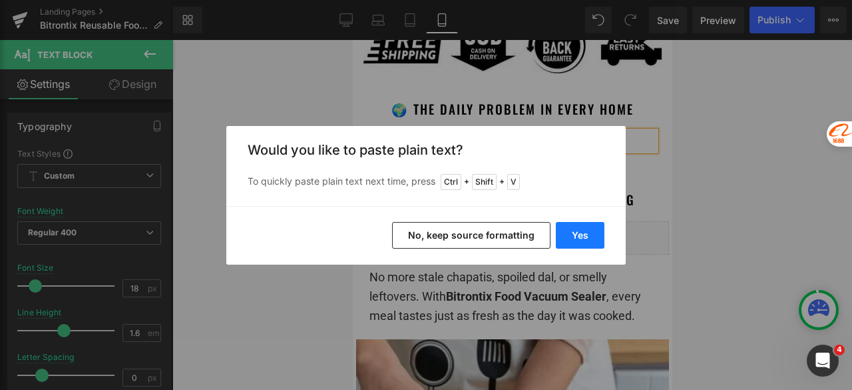
click at [597, 240] on button "Yes" at bounding box center [580, 235] width 49 height 27
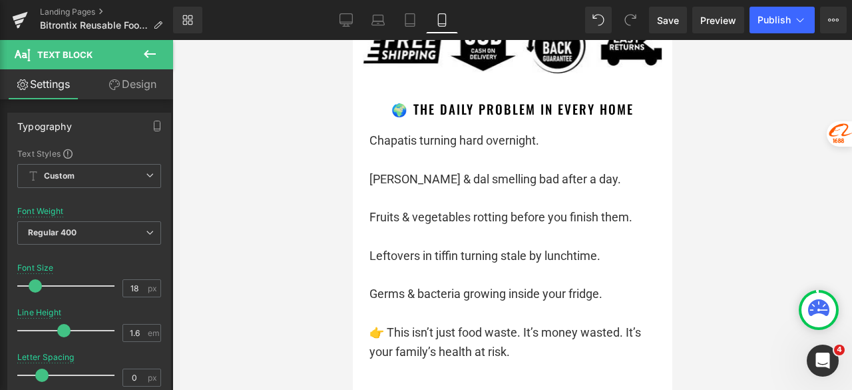
click at [781, 164] on div at bounding box center [512, 215] width 680 height 350
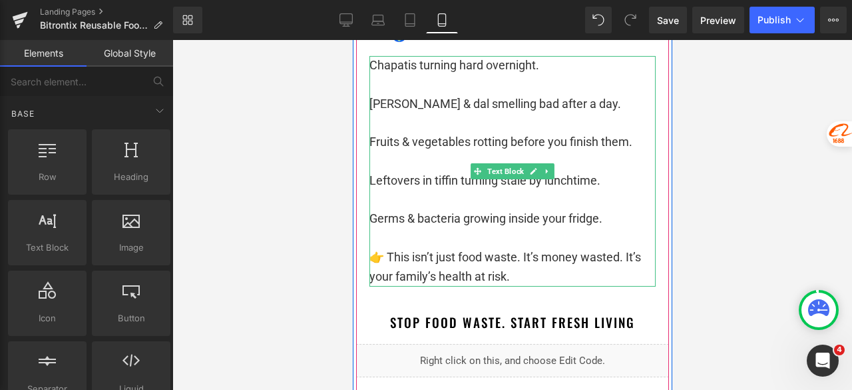
scroll to position [1172, 0]
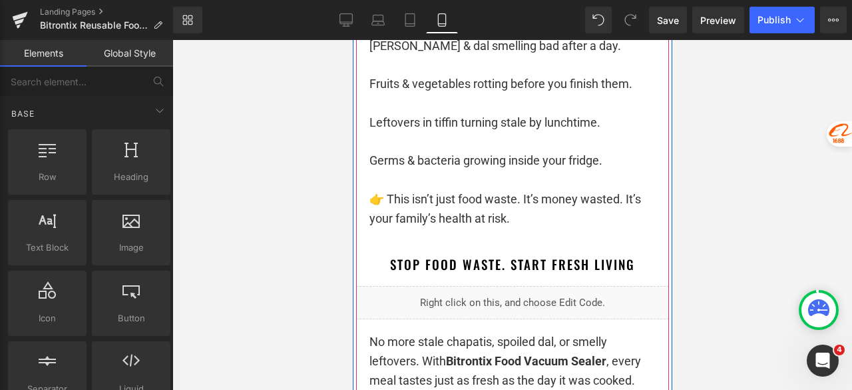
click at [523, 216] on div "👉 This isn’t just food waste. It’s money wasted. It’s your family’s health at r…" at bounding box center [512, 209] width 286 height 39
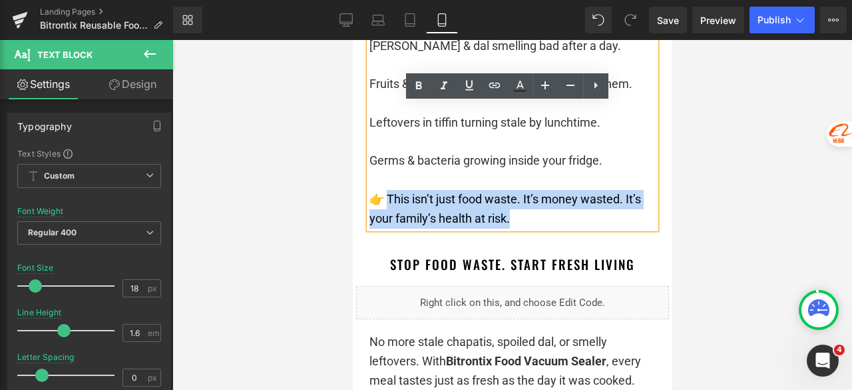
drag, startPoint x: 489, startPoint y: 220, endPoint x: 382, endPoint y: 200, distance: 108.3
click at [382, 200] on div "👉 This isn’t just food waste. It’s money wasted. It’s your family’s health at r…" at bounding box center [512, 209] width 286 height 39
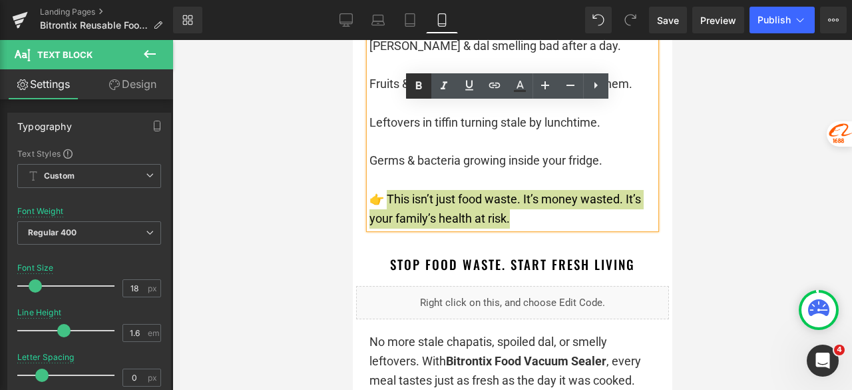
click at [420, 93] on icon at bounding box center [419, 86] width 16 height 16
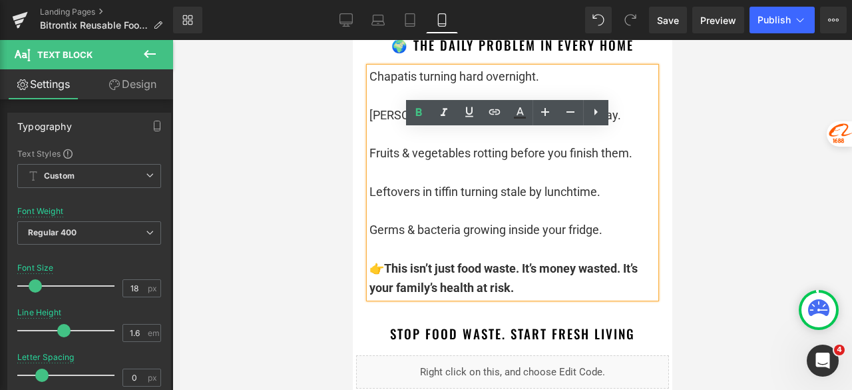
scroll to position [1039, 0]
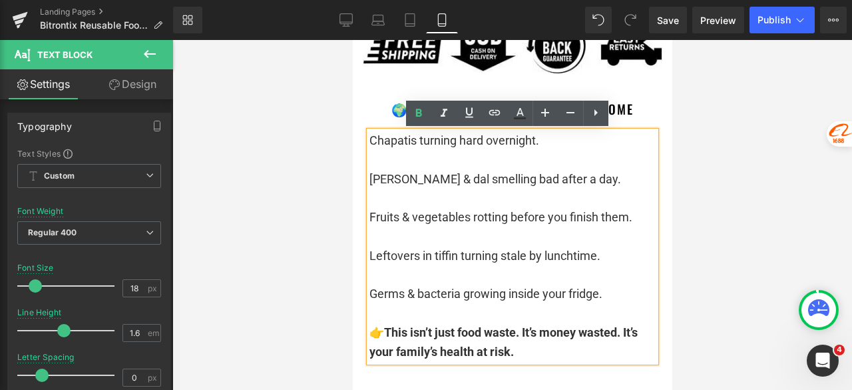
click at [369, 143] on div "Chapatis turning hard overnight. Curry & dal smelling bad after a day. Fruits &…" at bounding box center [512, 246] width 286 height 230
click at [604, 113] on link at bounding box center [595, 113] width 25 height 25
click at [597, 113] on icon at bounding box center [596, 113] width 16 height 16
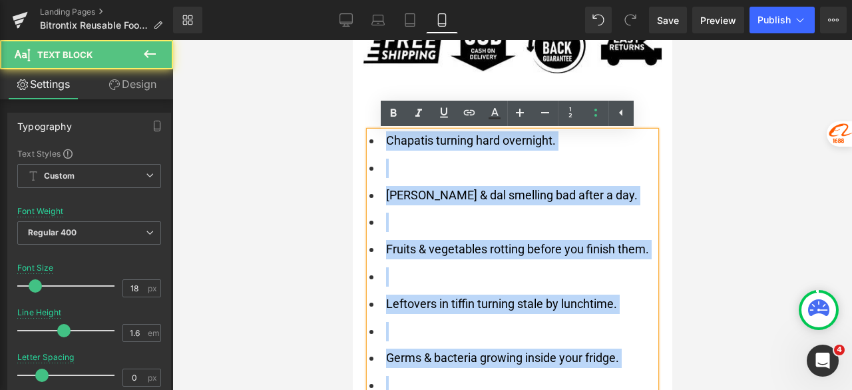
click at [392, 169] on li at bounding box center [512, 167] width 286 height 19
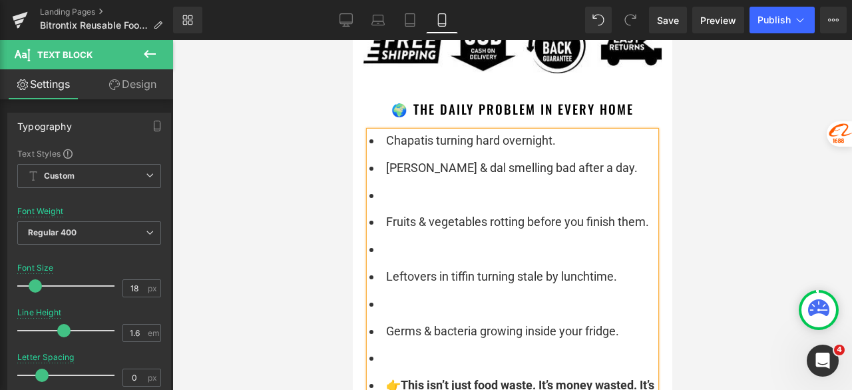
click at [408, 191] on li at bounding box center [512, 195] width 286 height 19
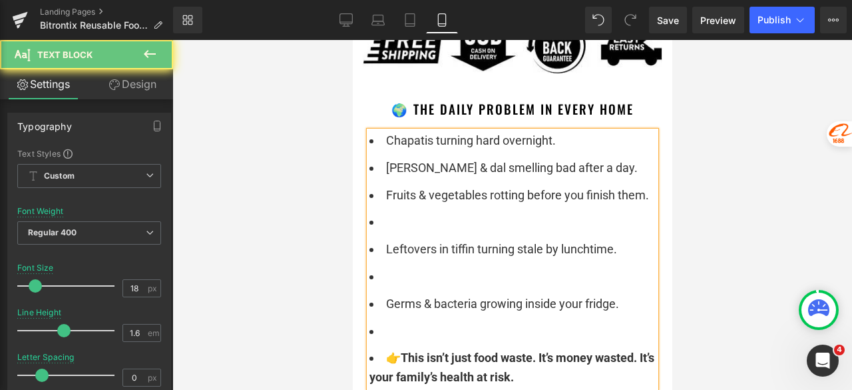
click at [420, 224] on li at bounding box center [512, 221] width 286 height 19
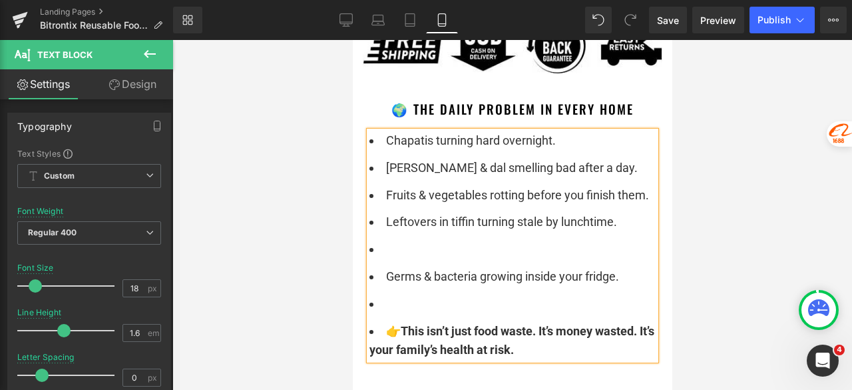
click at [429, 249] on li at bounding box center [512, 249] width 286 height 19
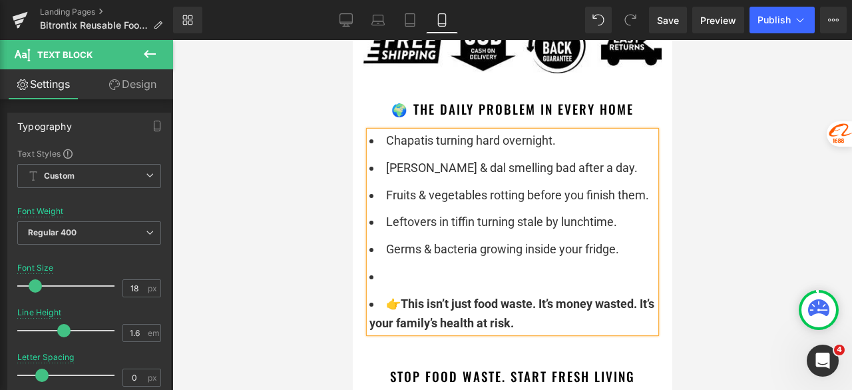
click at [419, 275] on li at bounding box center [512, 276] width 286 height 19
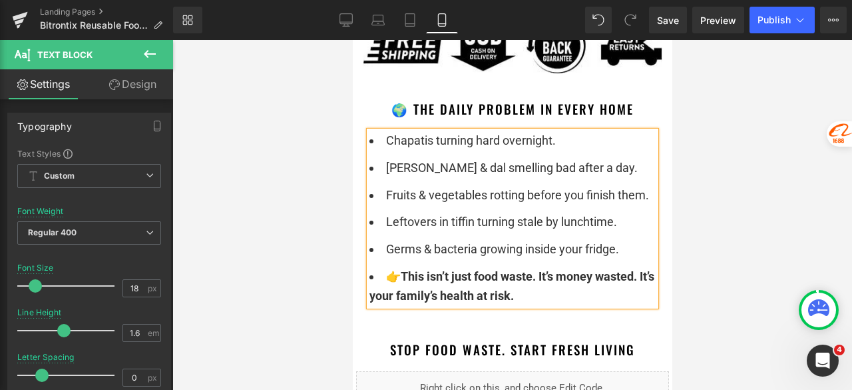
click at [376, 274] on li "👉 This isn’t just food waste. It’s money wasted. It’s your family’s health at r…" at bounding box center [512, 286] width 286 height 39
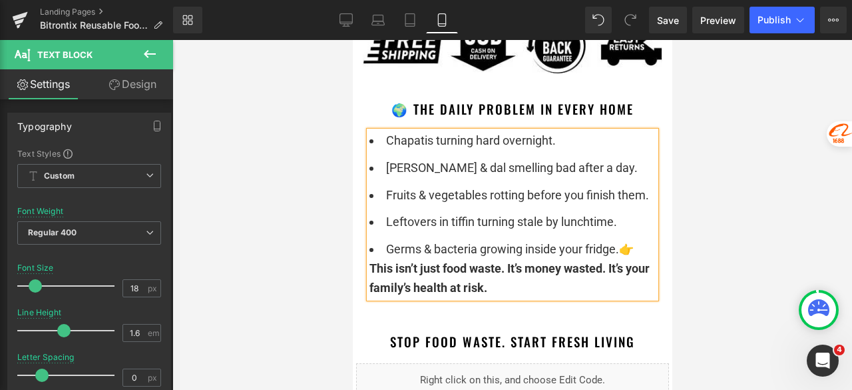
click at [736, 214] on div at bounding box center [512, 215] width 680 height 350
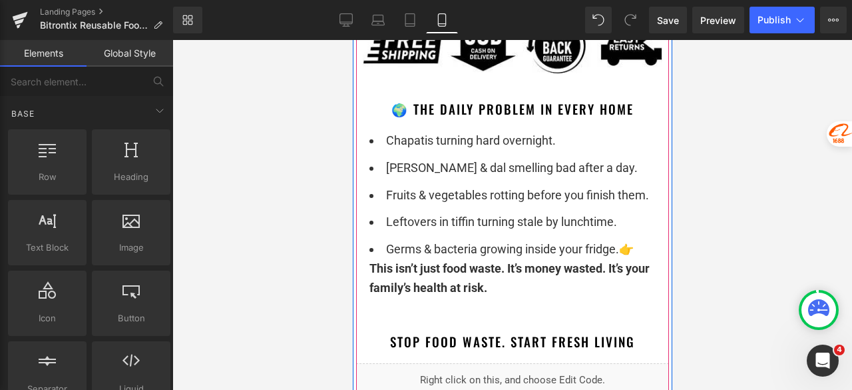
click at [648, 250] on div "Chapatis turning hard overnight. Curry & dal smelling bad after a day. Fruits &…" at bounding box center [512, 214] width 286 height 166
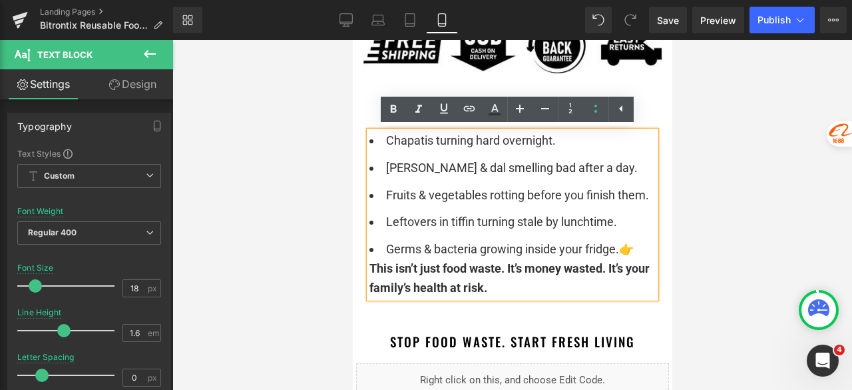
click at [369, 269] on strong "This isn’t just food waste. It’s money wasted. It’s your family’s health at ris…" at bounding box center [509, 277] width 280 height 33
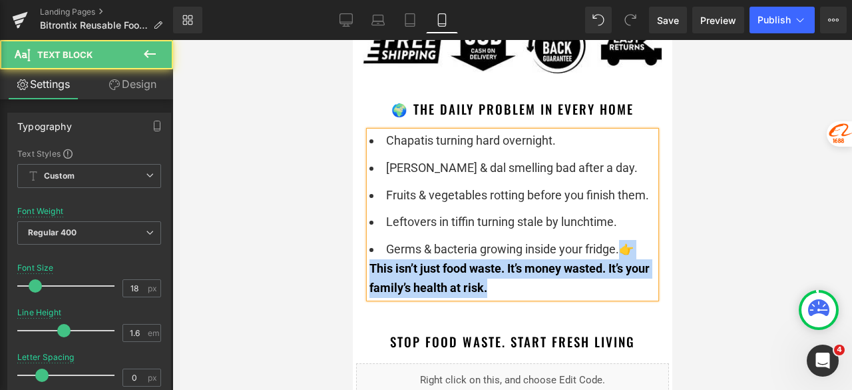
drag, startPoint x: 521, startPoint y: 283, endPoint x: 357, endPoint y: 275, distance: 164.7
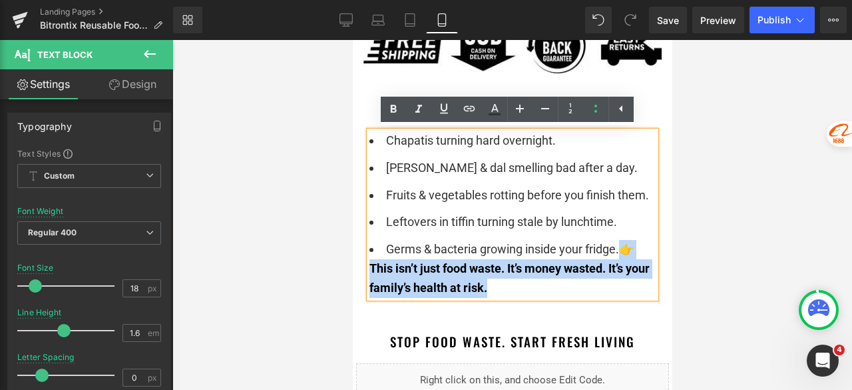
copy li "👉 This isn’t just food waste. It’s money wasted. It’s your family’s health at r…"
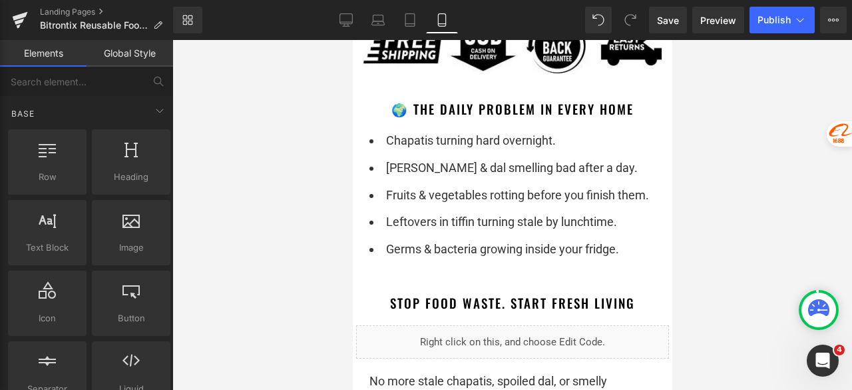
drag, startPoint x: 711, startPoint y: 159, endPoint x: 155, endPoint y: 127, distance: 556.3
click at [711, 159] on div at bounding box center [512, 215] width 680 height 350
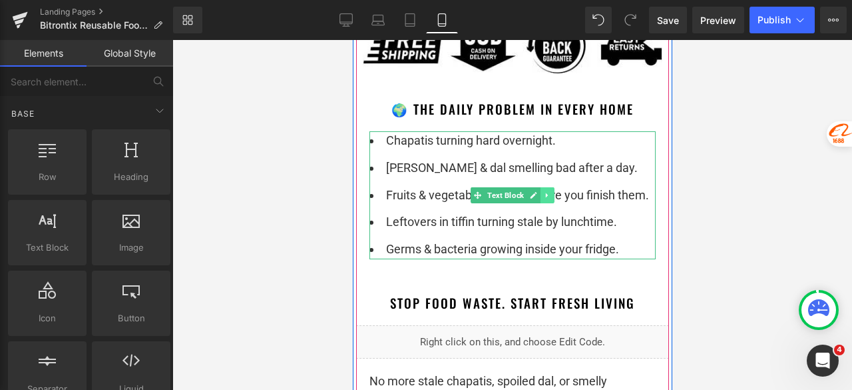
click at [543, 198] on icon at bounding box center [546, 195] width 7 height 8
click at [537, 197] on icon at bounding box center [539, 194] width 7 height 7
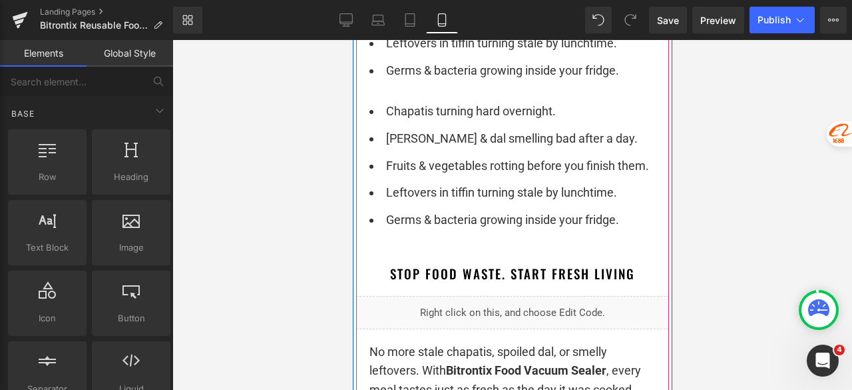
scroll to position [1225, 0]
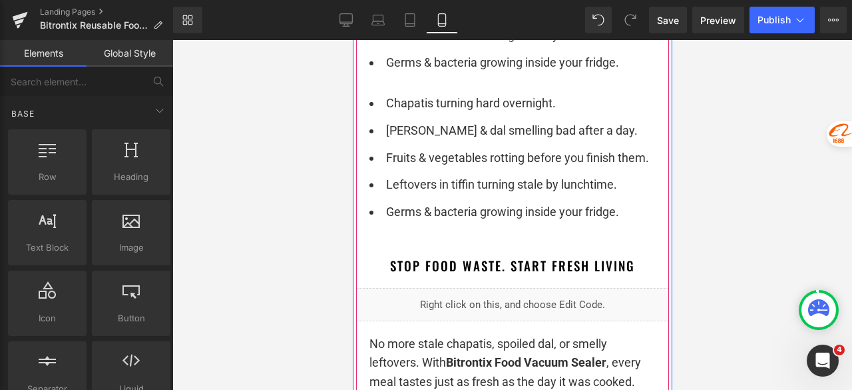
click at [457, 174] on ul "Chapatis turning hard overnight. Curry & dal smelling bad after a day. Fruits &…" at bounding box center [512, 158] width 286 height 128
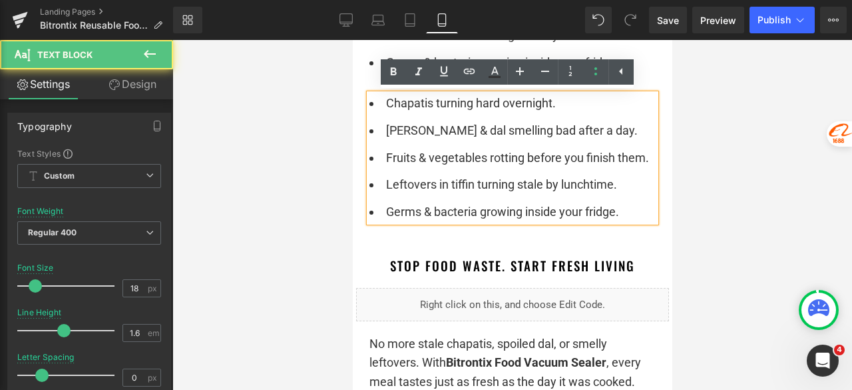
click at [456, 174] on ul "Chapatis turning hard overnight. Curry & dal smelling bad after a day. Fruits &…" at bounding box center [512, 158] width 286 height 128
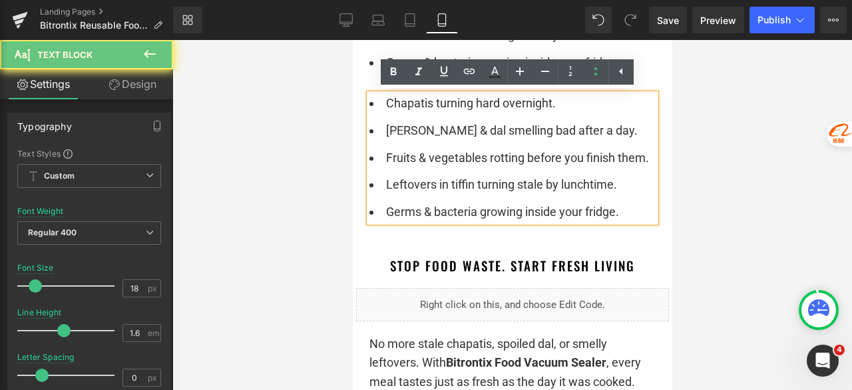
click at [437, 158] on li "Fruits & vegetables rotting before you finish them." at bounding box center [512, 158] width 286 height 19
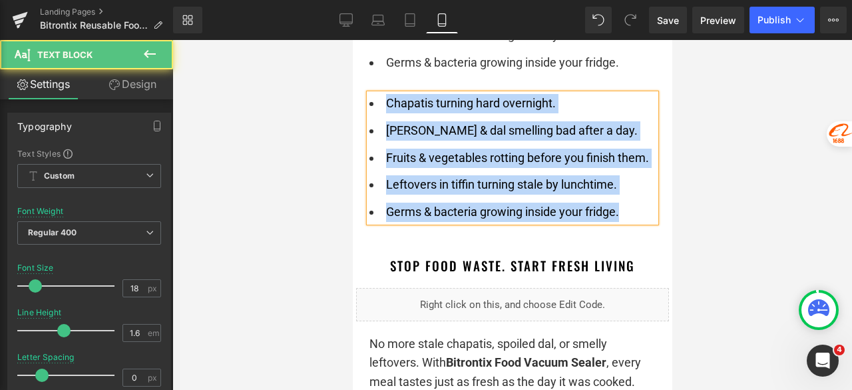
click at [437, 156] on li "Fruits & vegetables rotting before you finish them." at bounding box center [512, 158] width 286 height 19
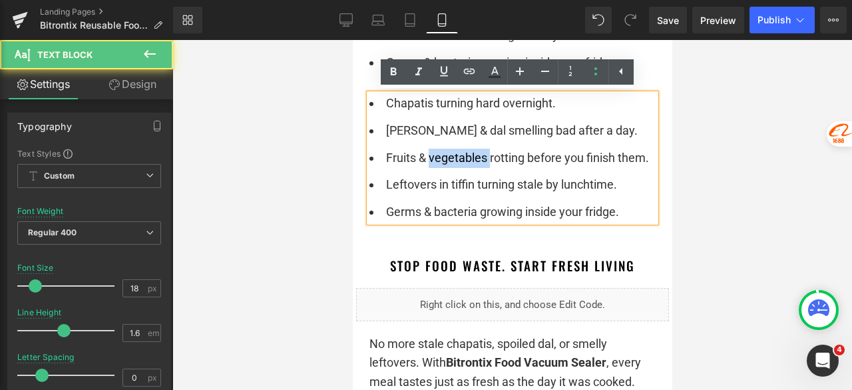
click at [437, 156] on li "Fruits & vegetables rotting before you finish them." at bounding box center [512, 158] width 286 height 19
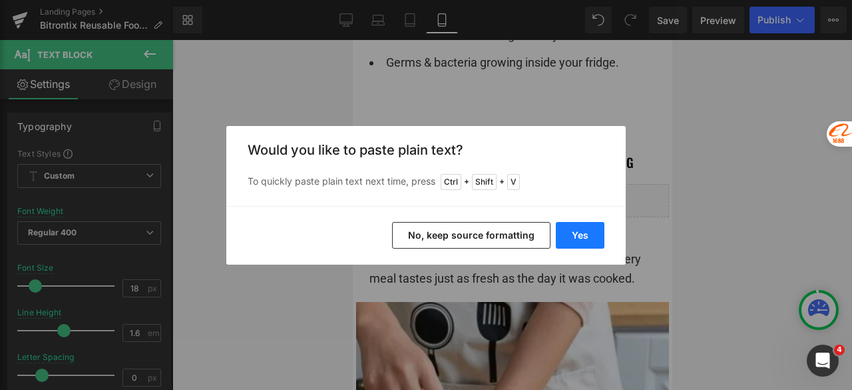
drag, startPoint x: 574, startPoint y: 239, endPoint x: 272, endPoint y: 123, distance: 323.2
click at [574, 239] on button "Yes" at bounding box center [580, 235] width 49 height 27
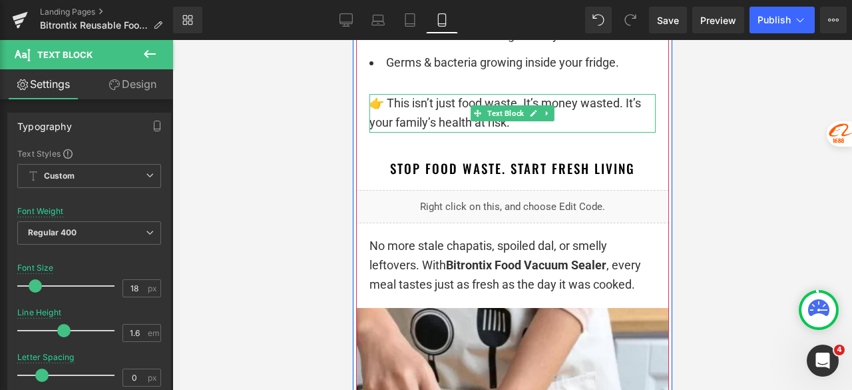
click at [526, 119] on link at bounding box center [533, 113] width 14 height 16
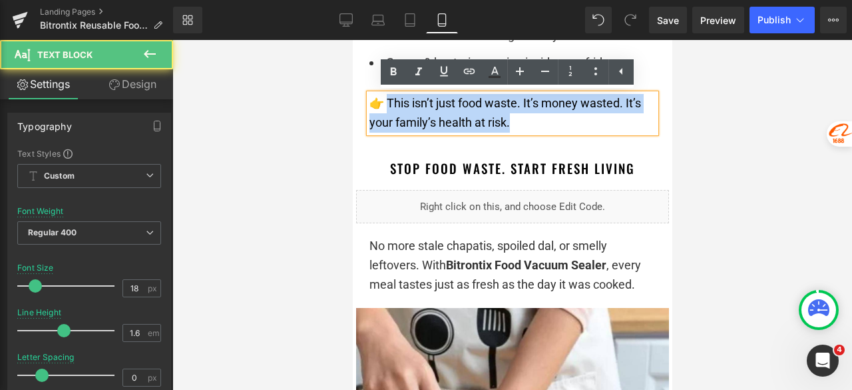
drag, startPoint x: 453, startPoint y: 125, endPoint x: 386, endPoint y: 107, distance: 69.0
click at [386, 107] on div "👉 This isn’t just food waste. It’s money wasted. It’s your family’s health at r…" at bounding box center [512, 113] width 286 height 39
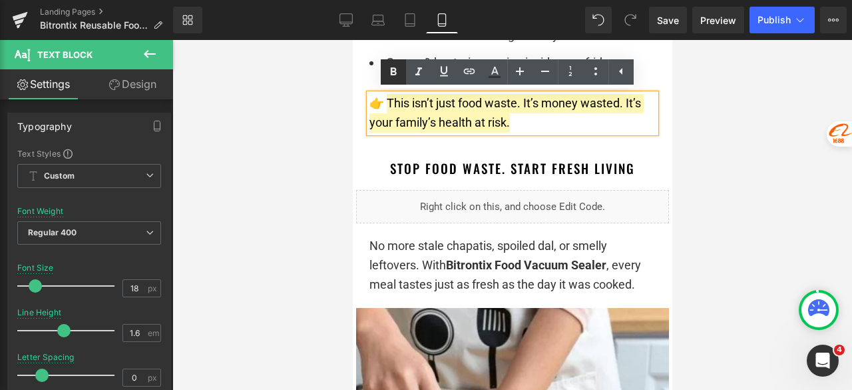
click at [396, 62] on link at bounding box center [393, 71] width 25 height 25
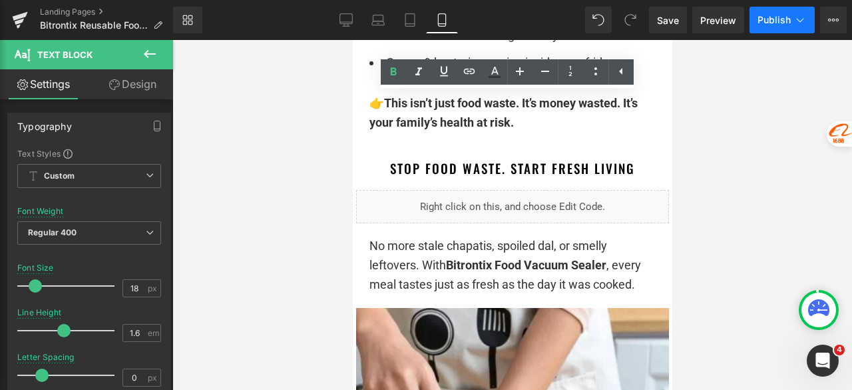
click at [770, 17] on span "Publish" at bounding box center [774, 20] width 33 height 11
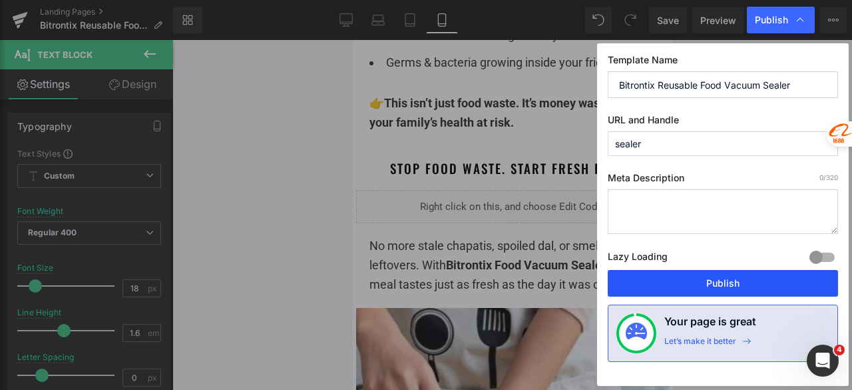
click at [713, 281] on button "Publish" at bounding box center [723, 283] width 230 height 27
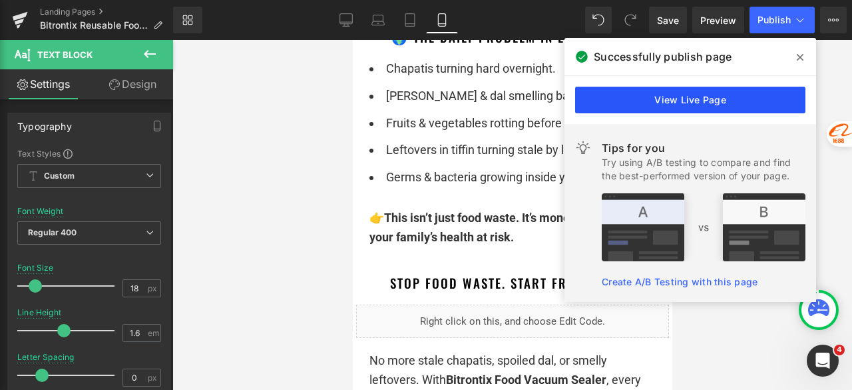
scroll to position [1092, 0]
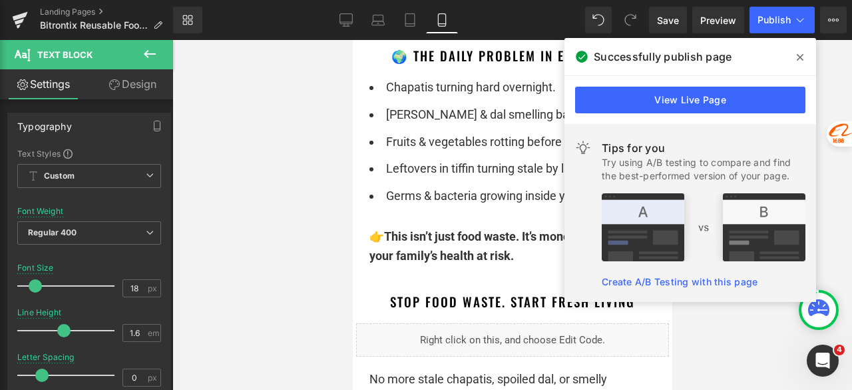
click at [795, 59] on span at bounding box center [800, 57] width 21 height 21
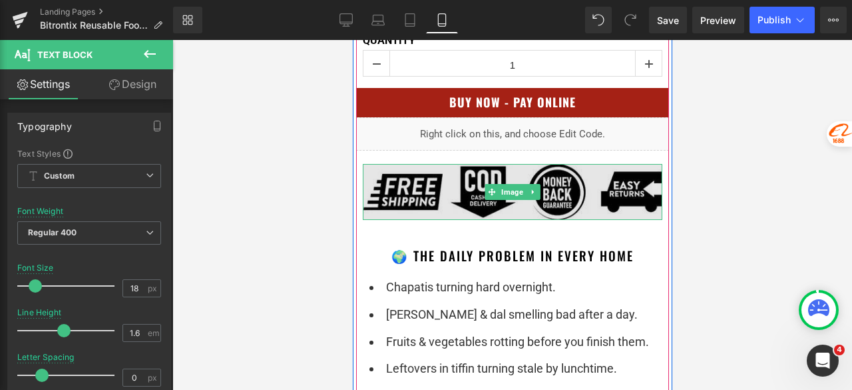
scroll to position [1026, 0]
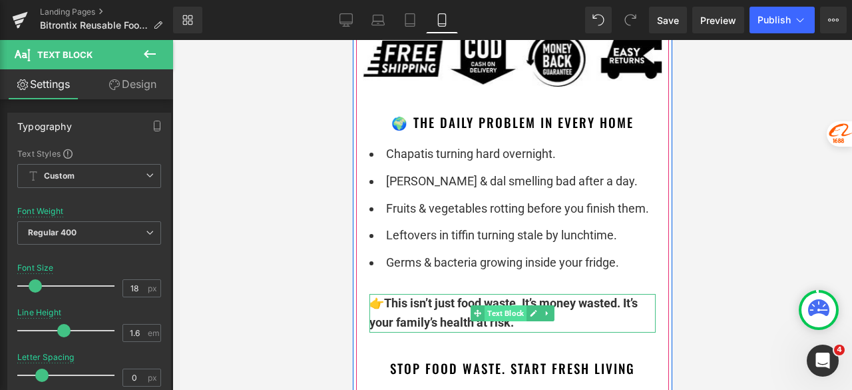
click at [494, 307] on span "Text Block" at bounding box center [505, 313] width 42 height 16
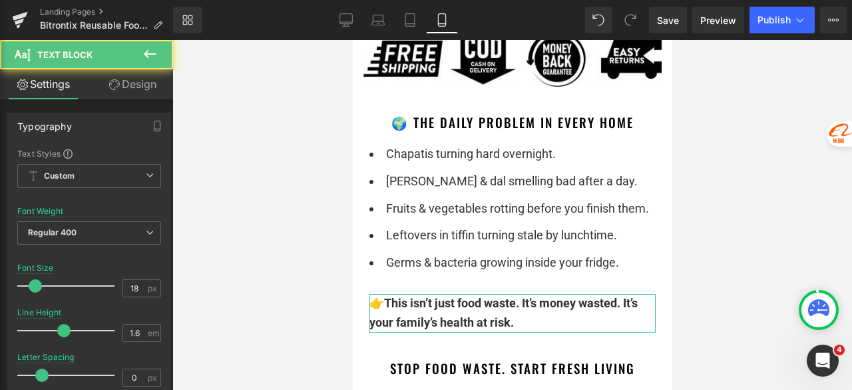
click at [140, 75] on link "Design" at bounding box center [132, 84] width 87 height 30
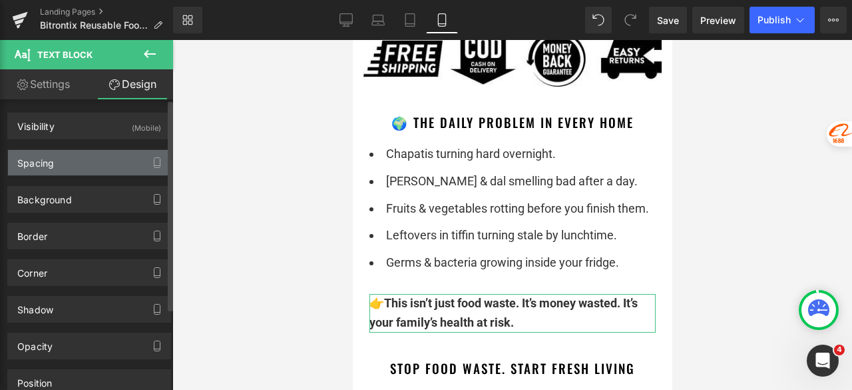
click at [61, 158] on div "Spacing" at bounding box center [89, 162] width 162 height 25
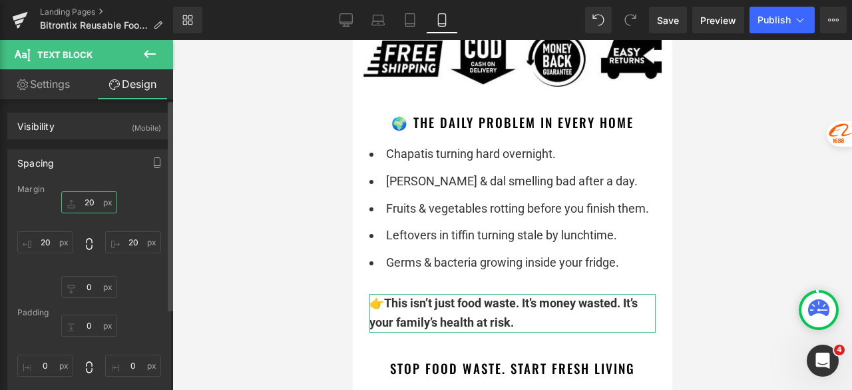
click at [93, 200] on input "text" at bounding box center [89, 202] width 56 height 22
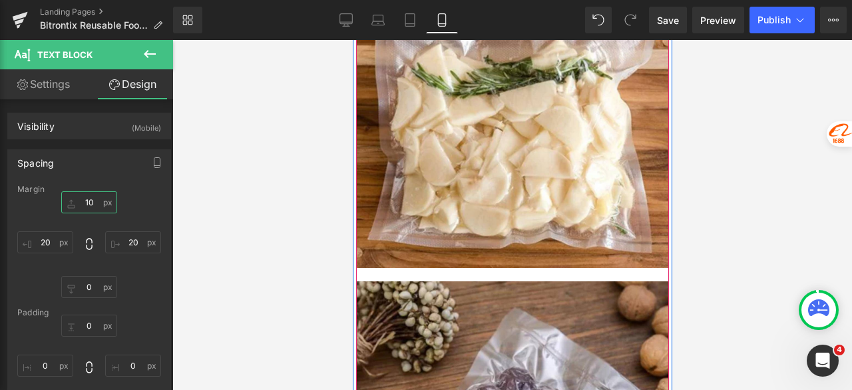
scroll to position [2024, 0]
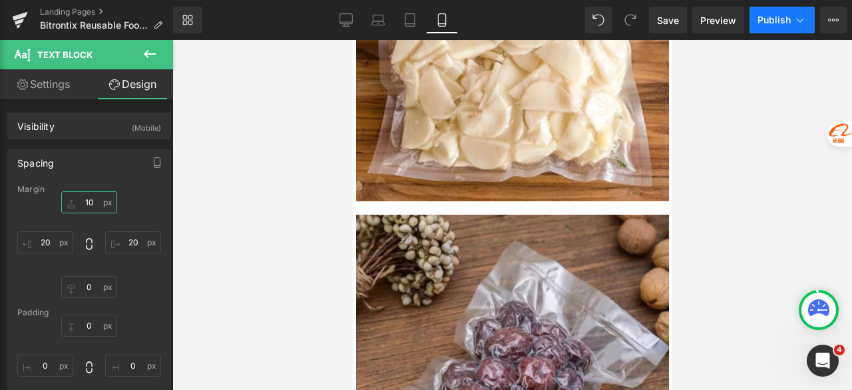
type input "10"
click at [763, 27] on button "Publish" at bounding box center [782, 20] width 65 height 27
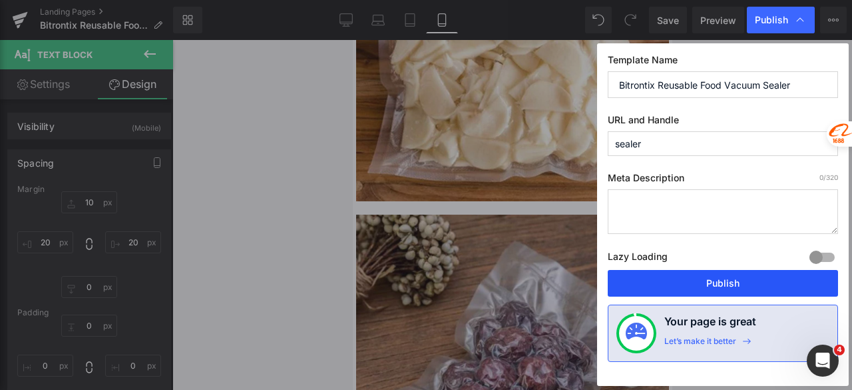
click at [695, 284] on button "Publish" at bounding box center [723, 283] width 230 height 27
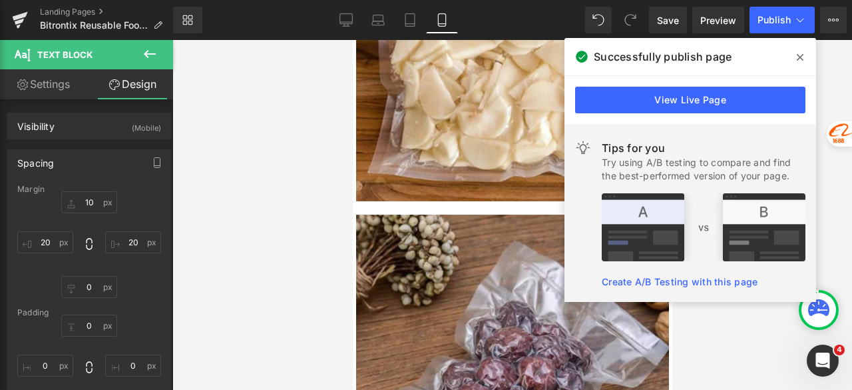
click at [799, 55] on icon at bounding box center [800, 57] width 7 height 7
